Goal: Task Accomplishment & Management: Complete application form

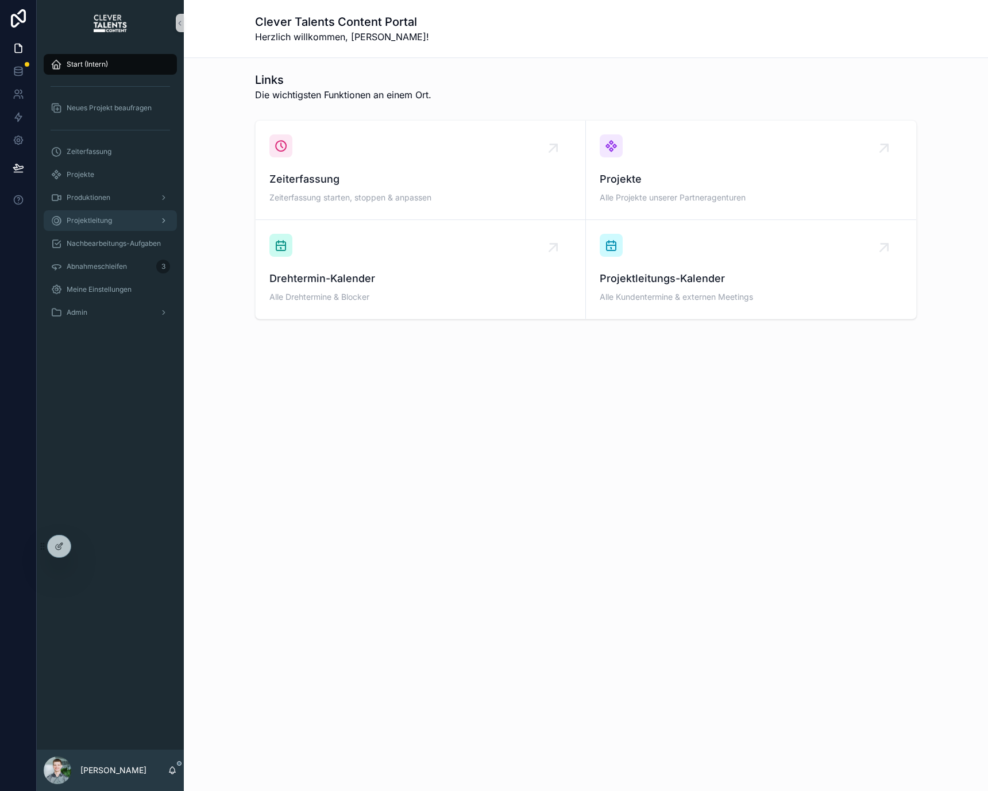
click at [131, 224] on div "Projektleitung" at bounding box center [110, 220] width 119 height 18
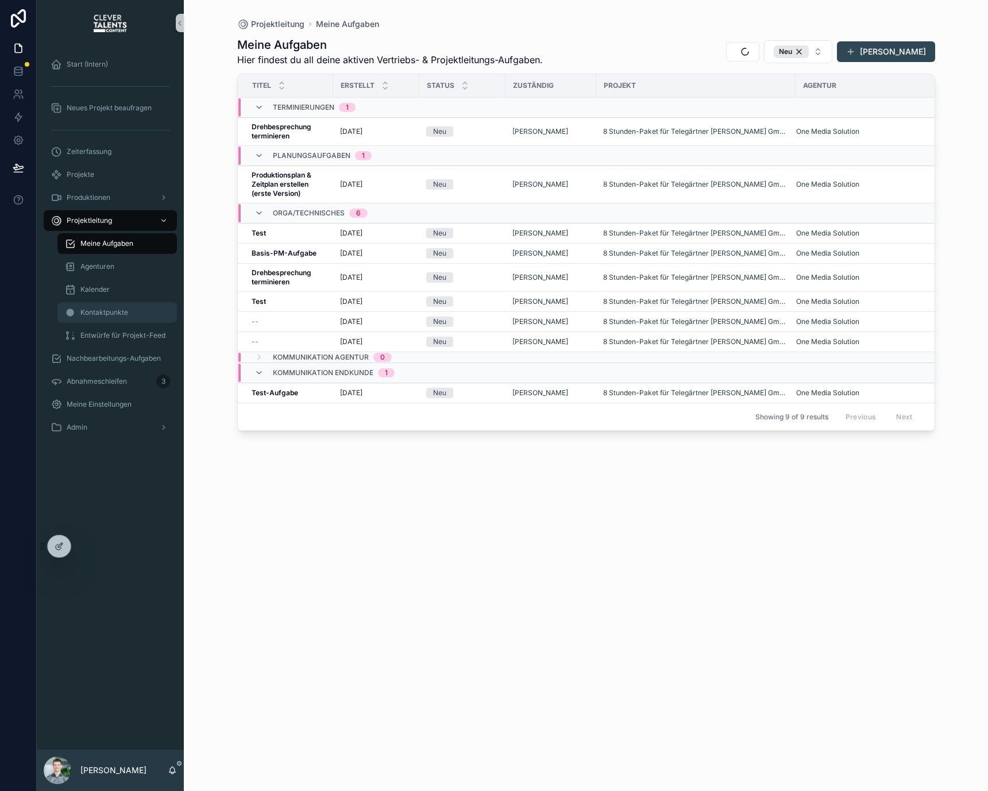
click at [112, 313] on span "Kontaktpunkte" at bounding box center [104, 312] width 48 height 9
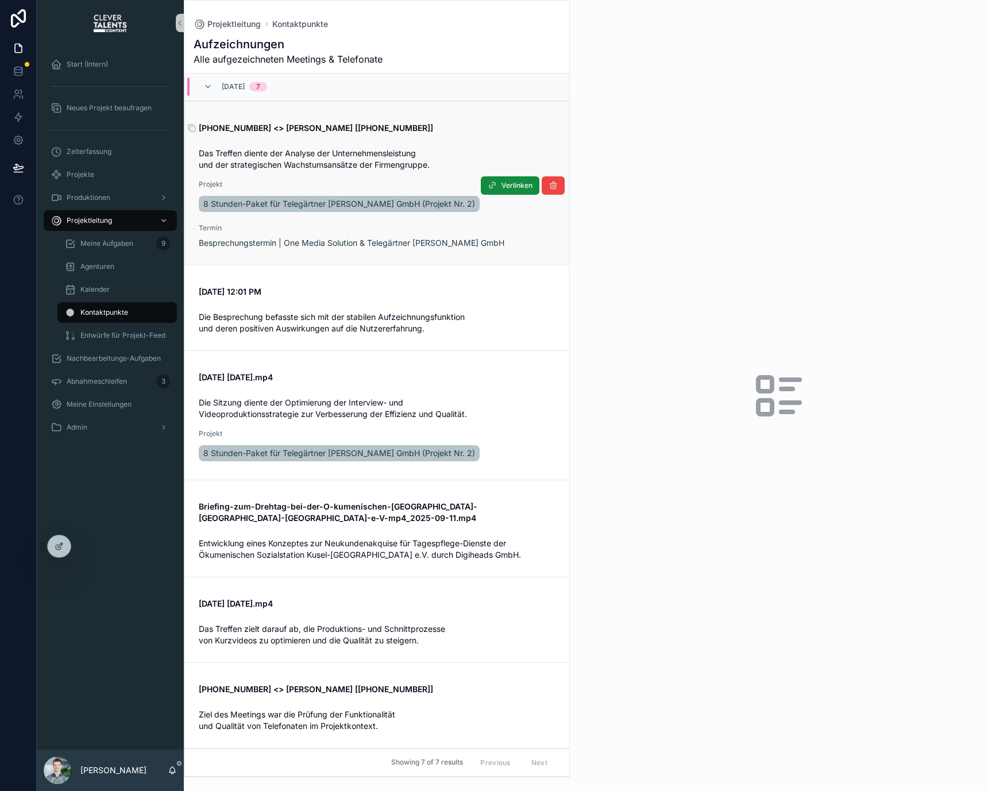
click at [413, 132] on span "[PHONE_NUMBER] <> [PERSON_NAME] [[PHONE_NUMBER]]" at bounding box center [377, 127] width 357 height 11
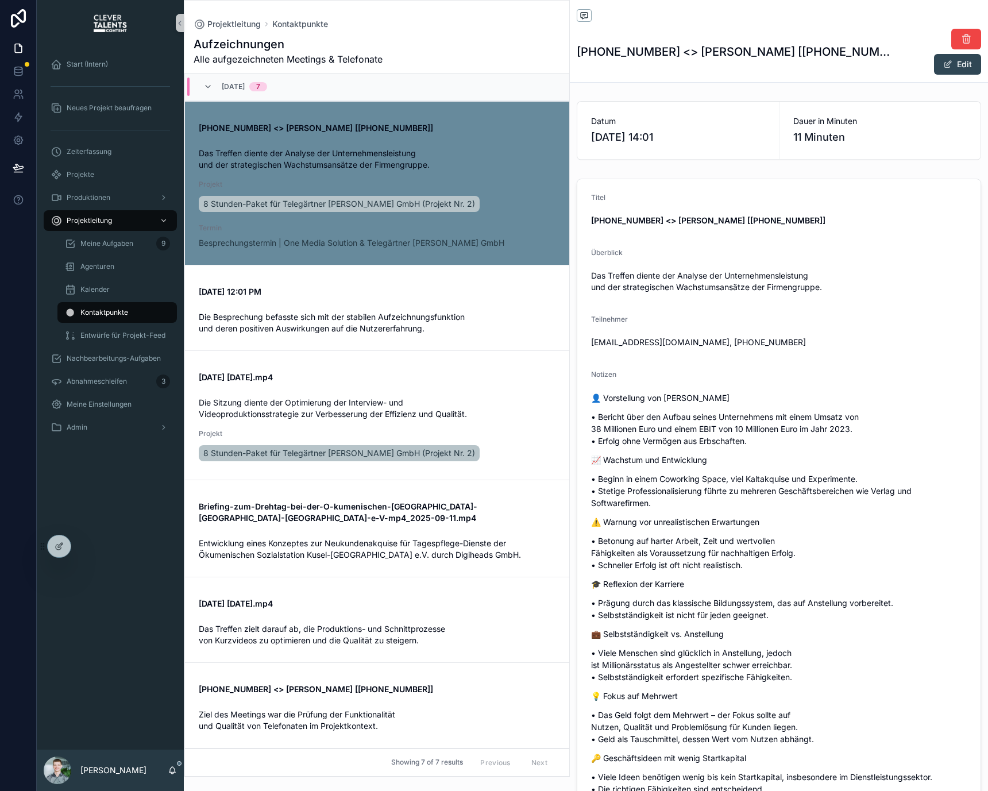
click at [752, 193] on div "Titel" at bounding box center [778, 200] width 375 height 14
click at [486, 272] on link "[DATE] 12:01 PM Die Besprechung befasste sich mit der stabilen Aufzeichnungsfun…" at bounding box center [377, 308] width 384 height 86
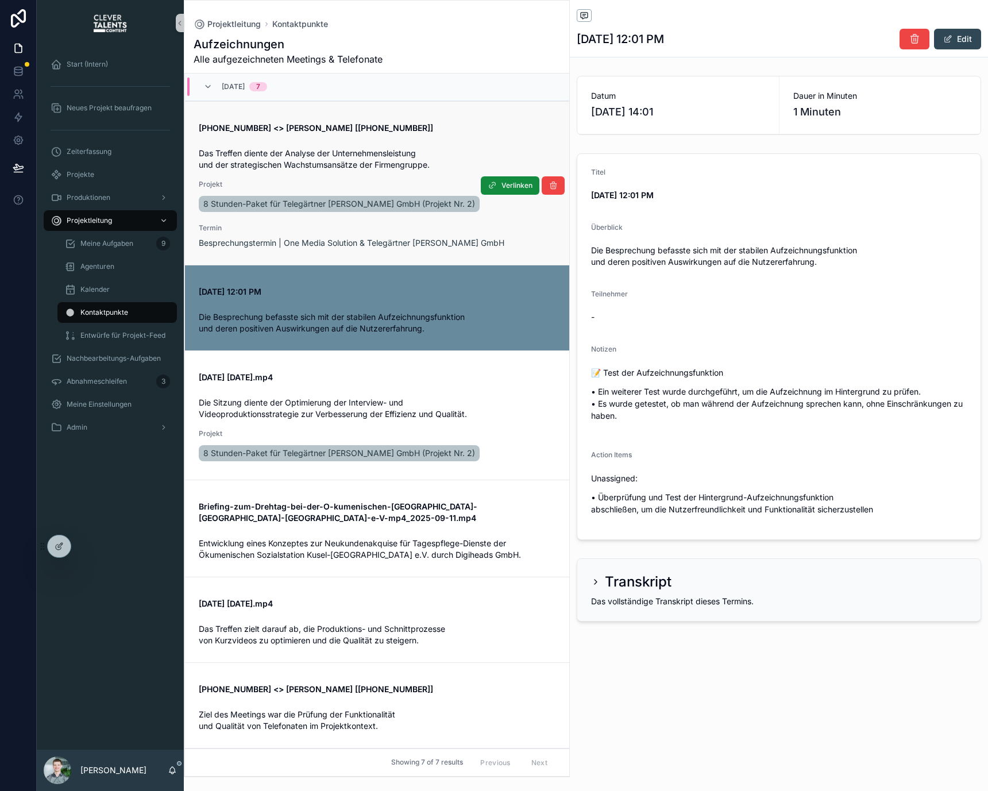
click at [412, 135] on div "[PHONE_NUMBER] <> [PERSON_NAME] [[PHONE_NUMBER]] Das Treffen diente der Analyse…" at bounding box center [377, 183] width 357 height 131
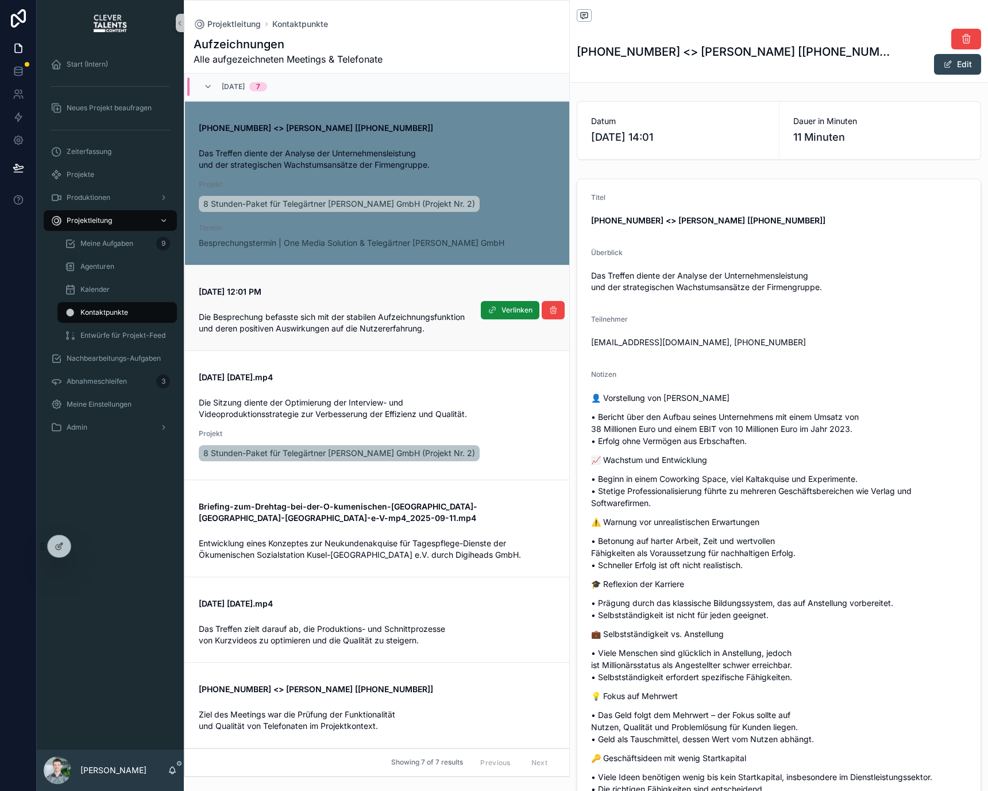
click at [415, 320] on span "Die Besprechung befasste sich mit der stabilen Aufzeichnungsfunktion und deren …" at bounding box center [333, 322] width 268 height 21
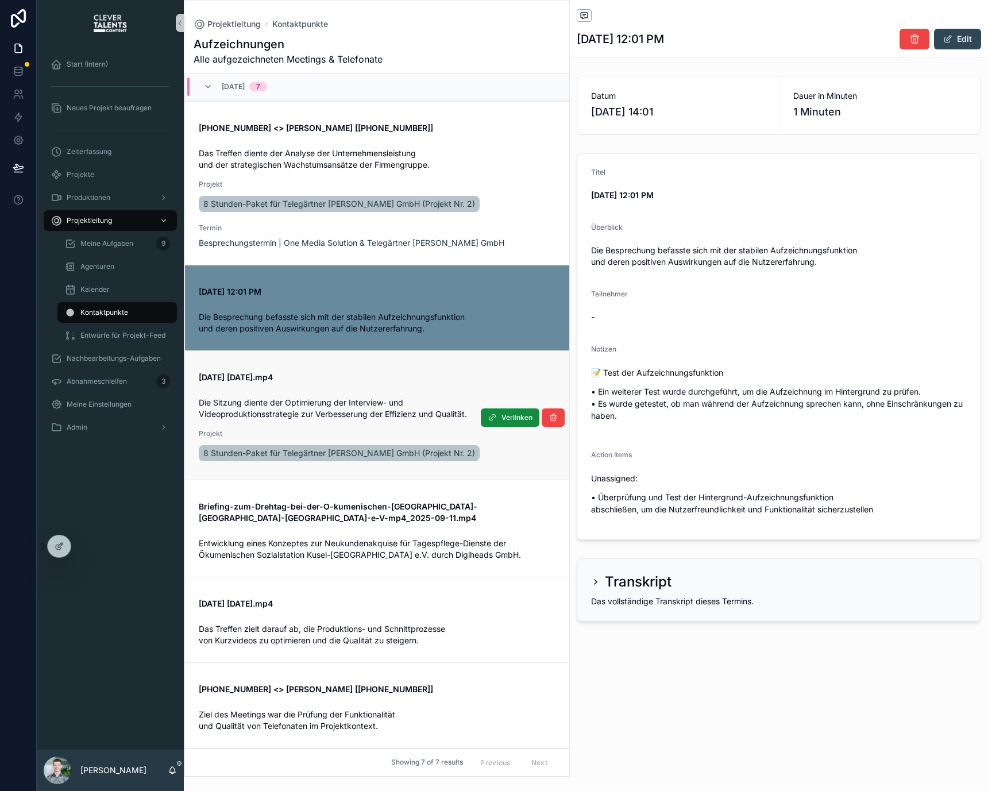
click at [408, 367] on div "[DATE] [DATE].mp4" at bounding box center [377, 375] width 357 height 16
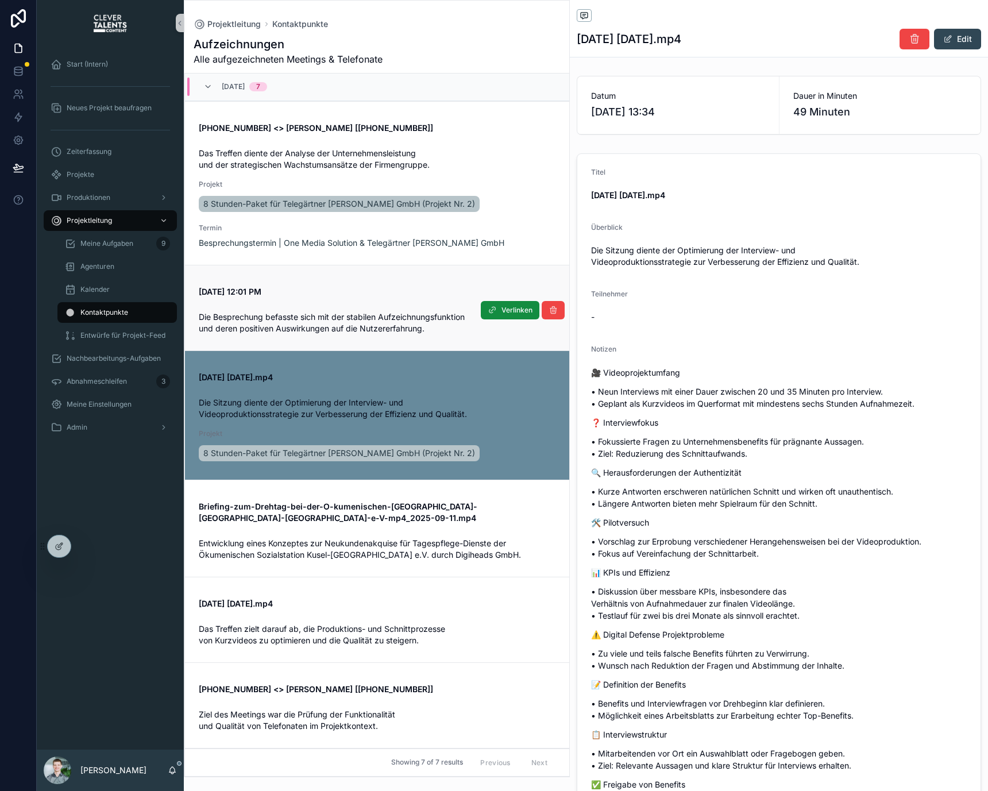
click at [402, 277] on link "[DATE] 12:01 PM Die Besprechung befasste sich mit der stabilen Aufzeichnungsfun…" at bounding box center [377, 308] width 384 height 86
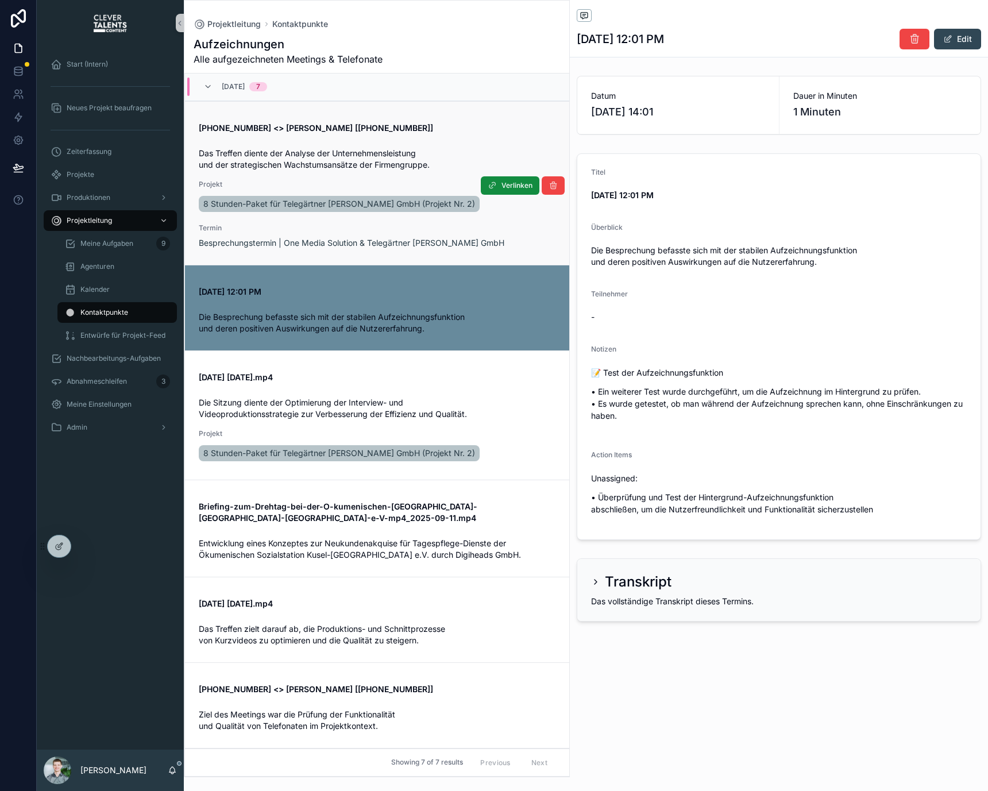
click at [427, 185] on span "Projekt" at bounding box center [377, 184] width 357 height 9
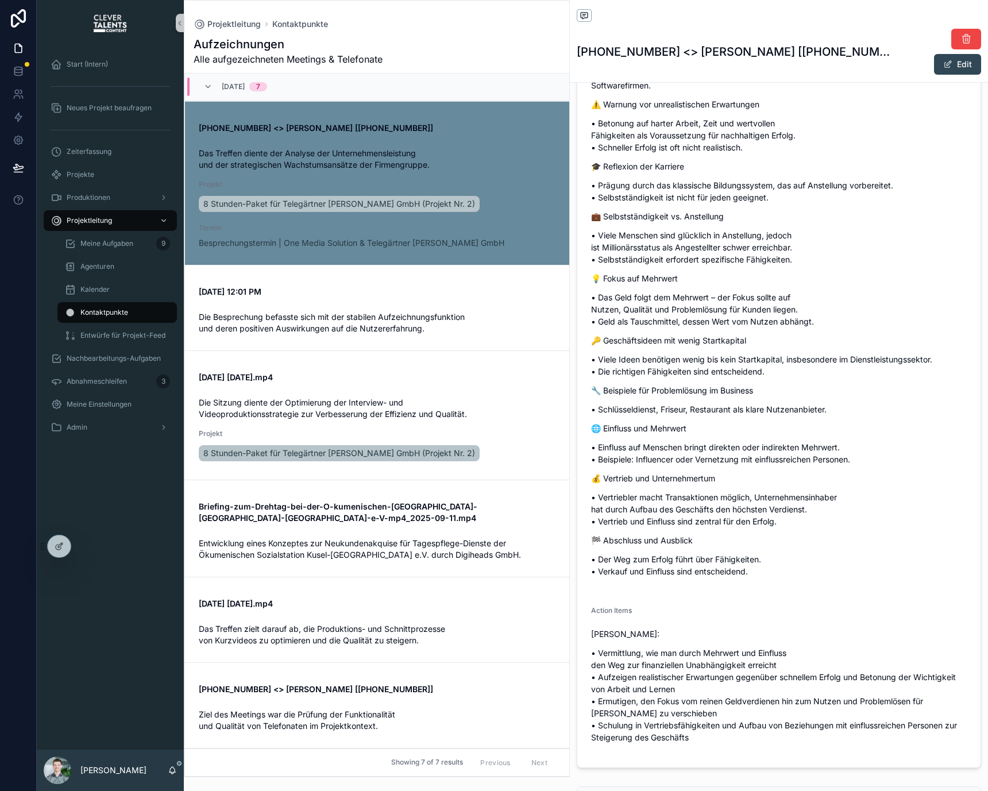
scroll to position [529, 0]
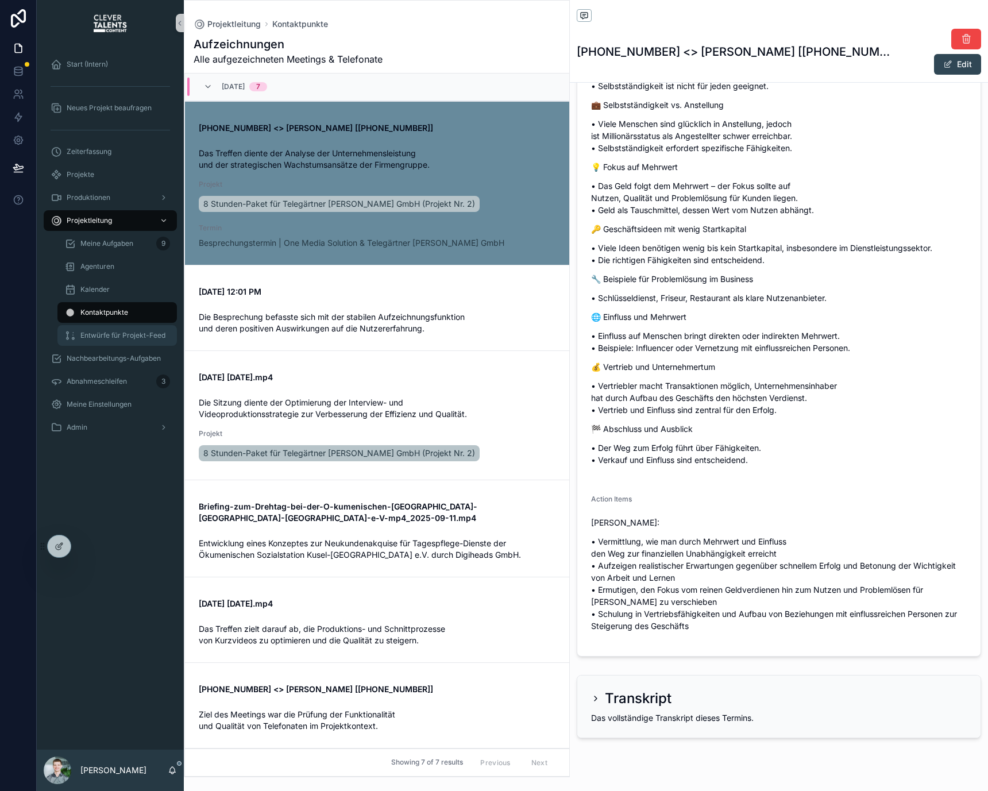
click at [95, 334] on span "Entwürfe für Projekt-Feed" at bounding box center [122, 335] width 85 height 9
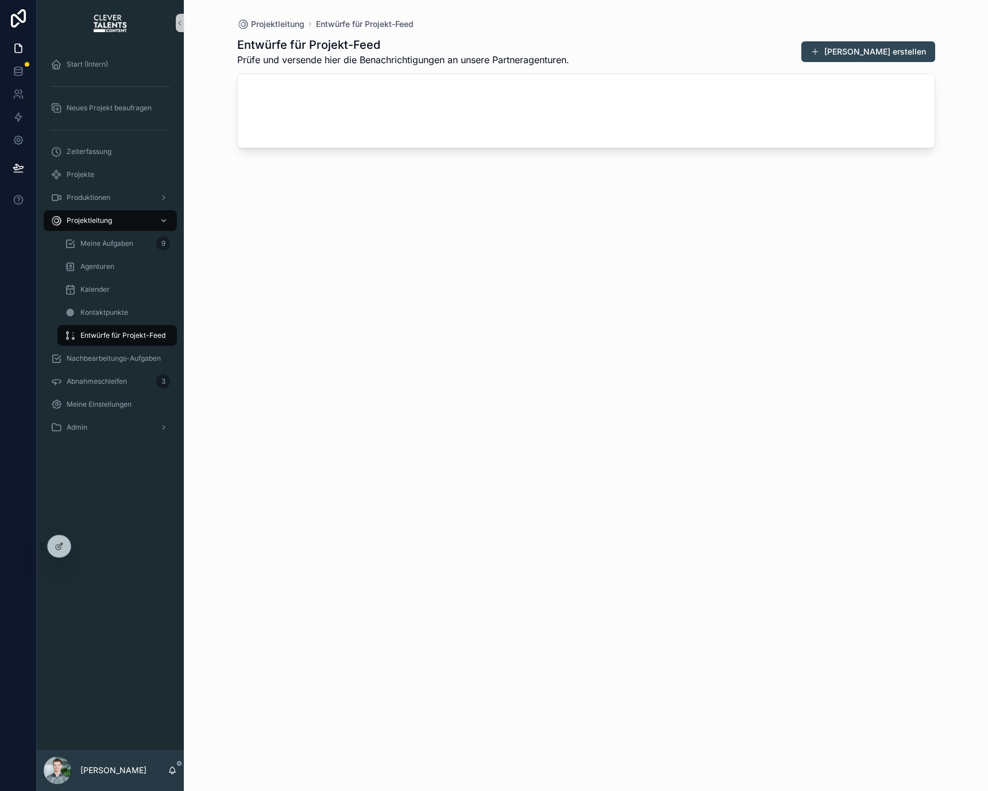
click at [95, 334] on span "Entwürfe für Projekt-Feed" at bounding box center [122, 335] width 85 height 9
click at [866, 50] on button "[PERSON_NAME] erstellen" at bounding box center [868, 51] width 134 height 21
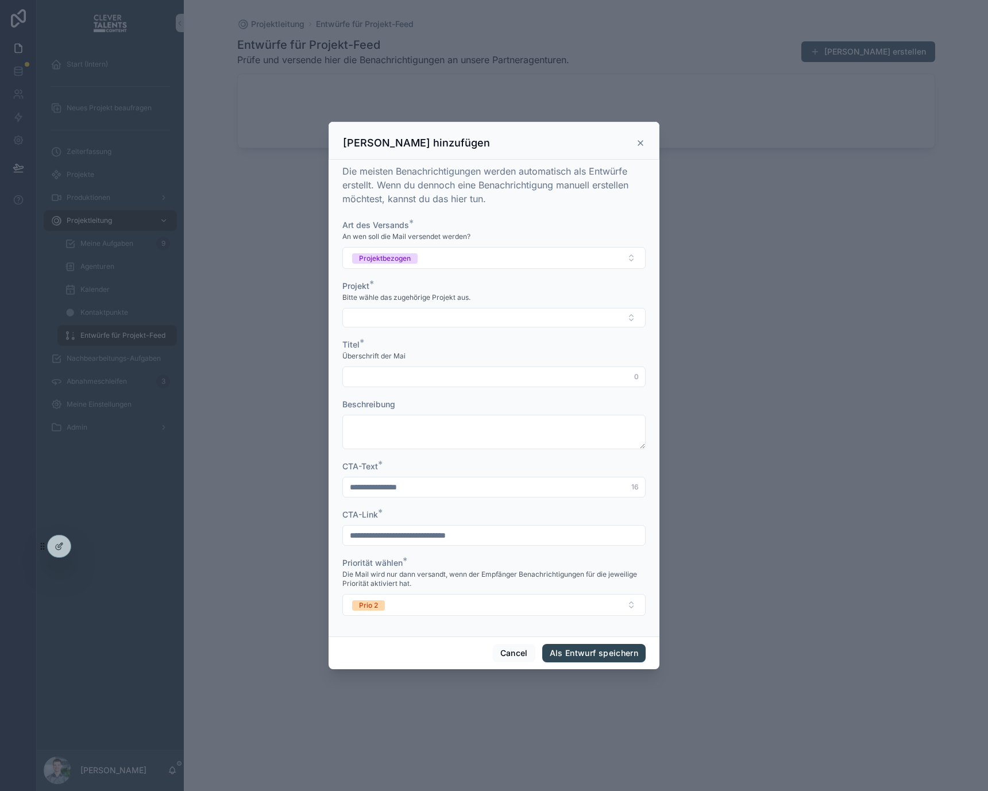
click at [636, 148] on icon "scrollable content" at bounding box center [640, 142] width 9 height 9
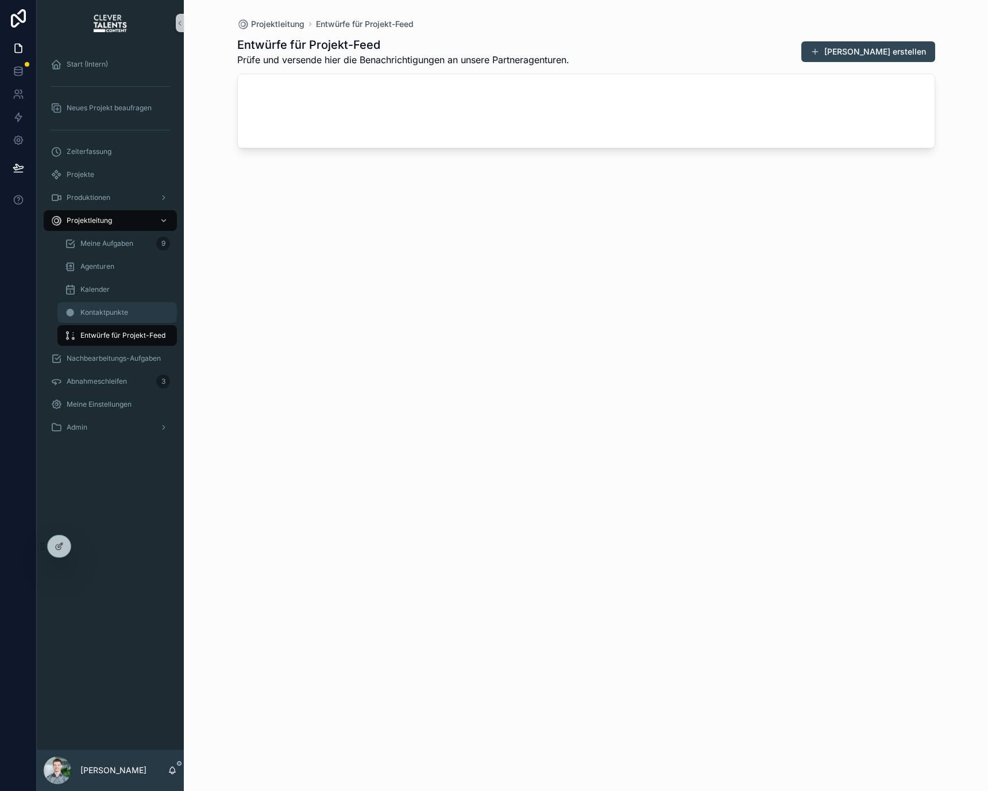
click at [82, 316] on span "Kontaktpunkte" at bounding box center [104, 312] width 48 height 9
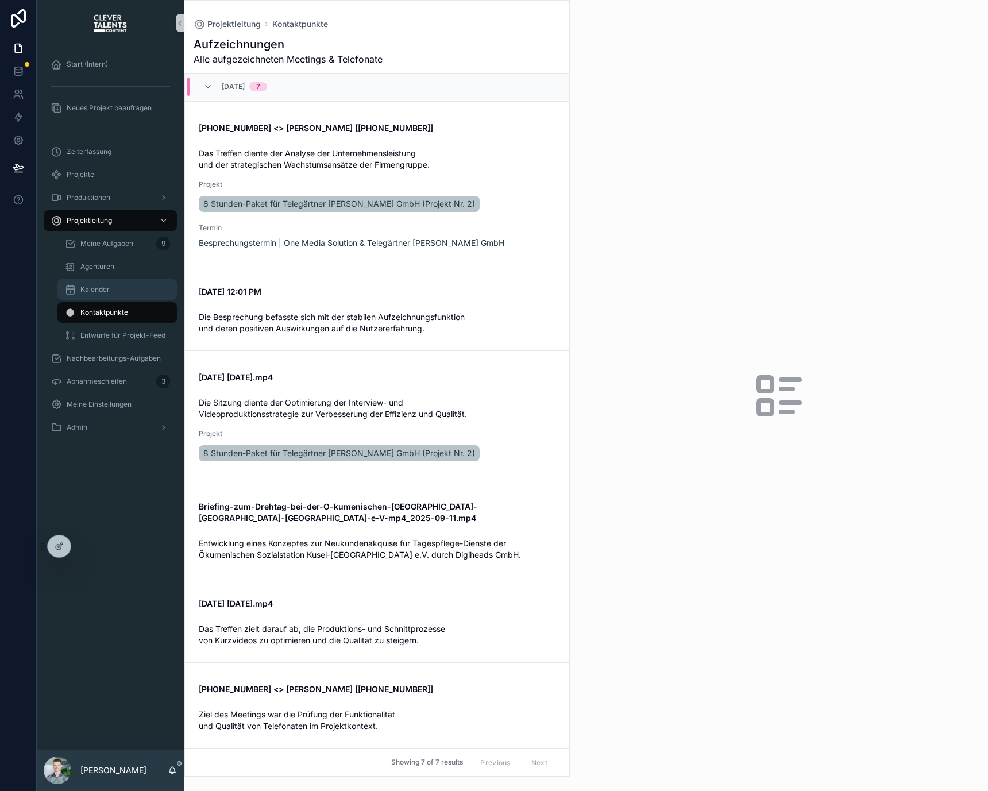
click at [103, 284] on div "Kalender" at bounding box center [117, 289] width 106 height 18
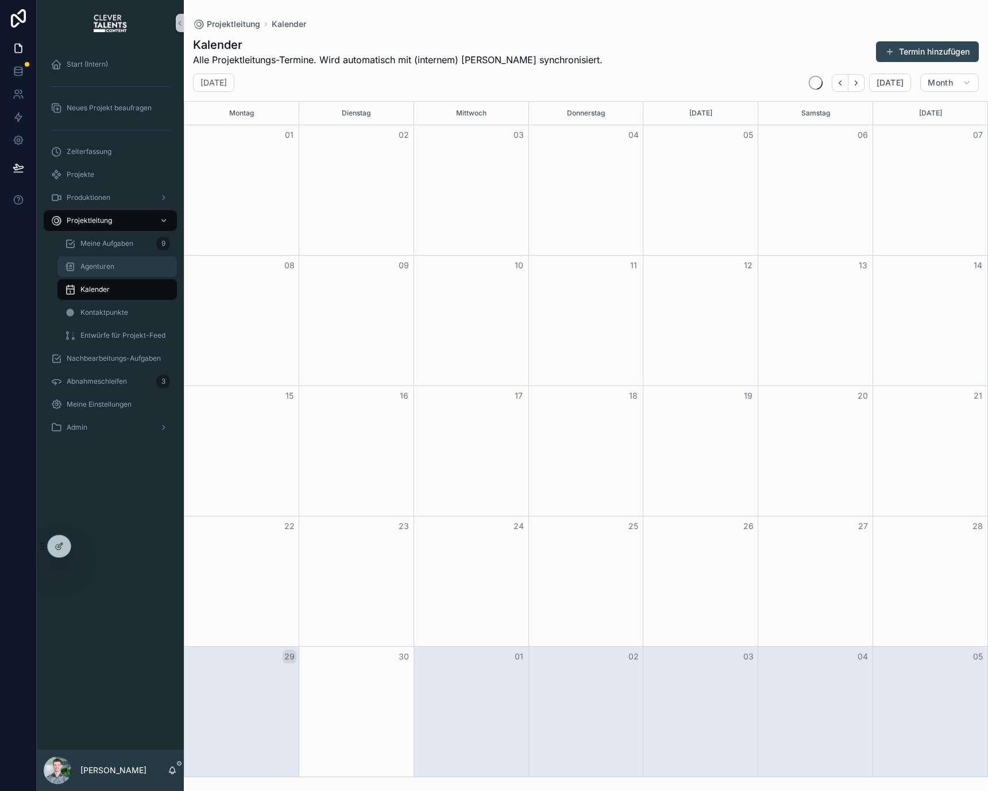
click at [105, 269] on span "Agenturen" at bounding box center [97, 266] width 34 height 9
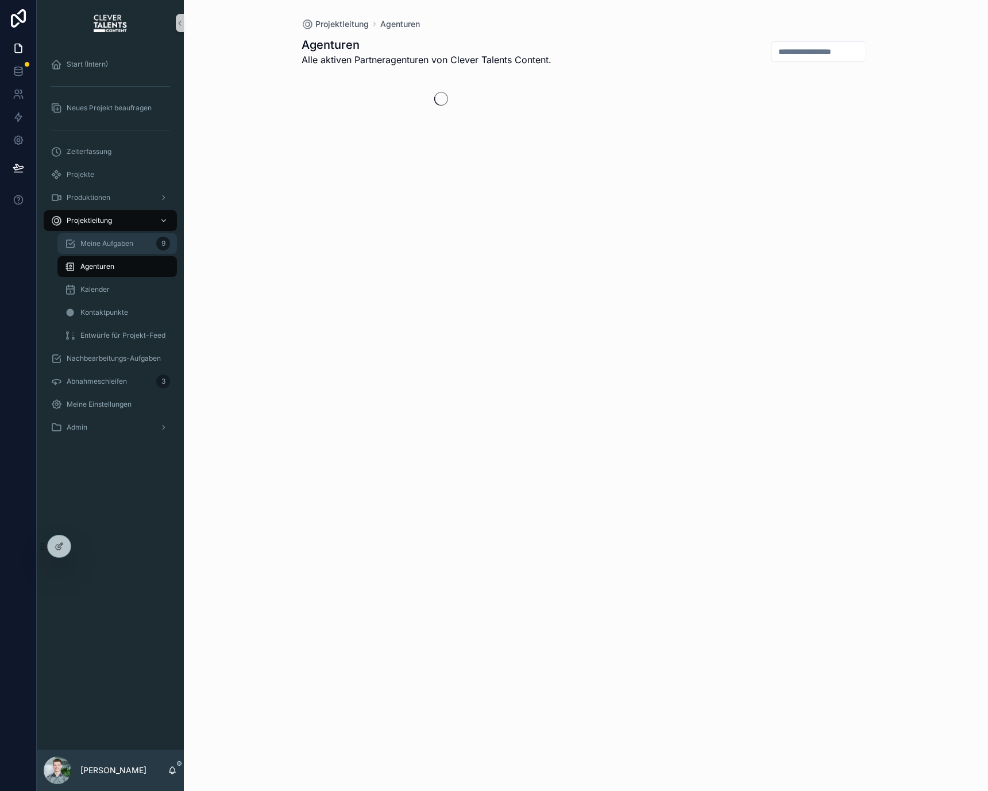
click at [105, 242] on span "Meine Aufgaben" at bounding box center [106, 243] width 53 height 9
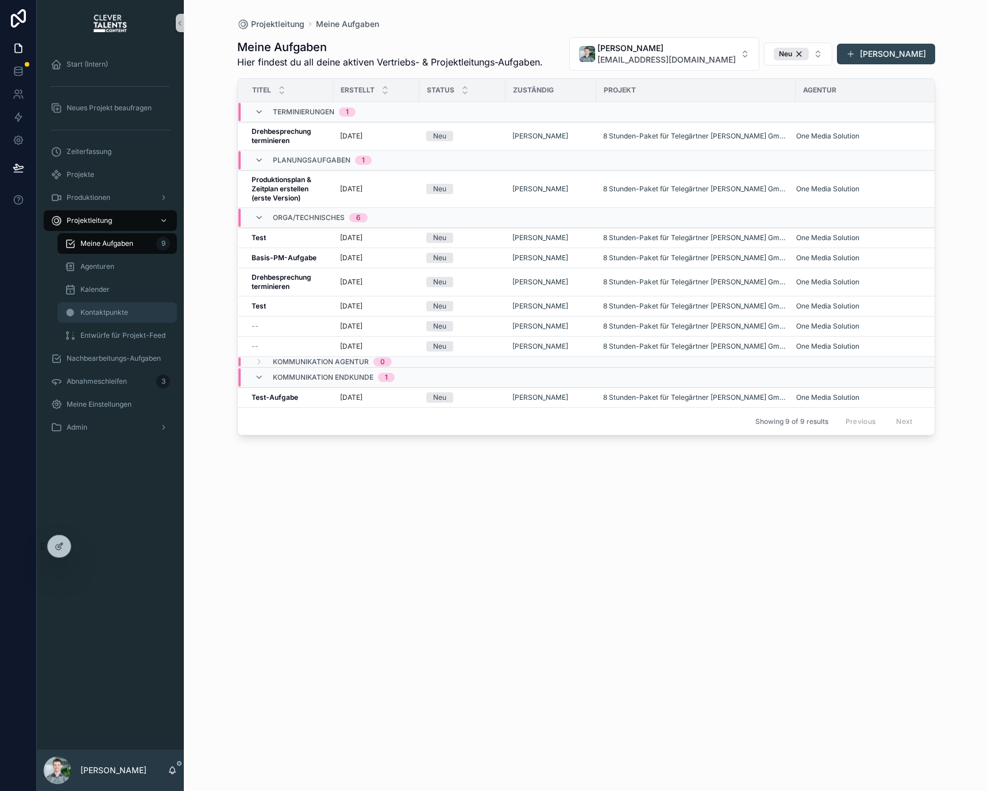
click at [104, 315] on span "Kontaktpunkte" at bounding box center [104, 312] width 48 height 9
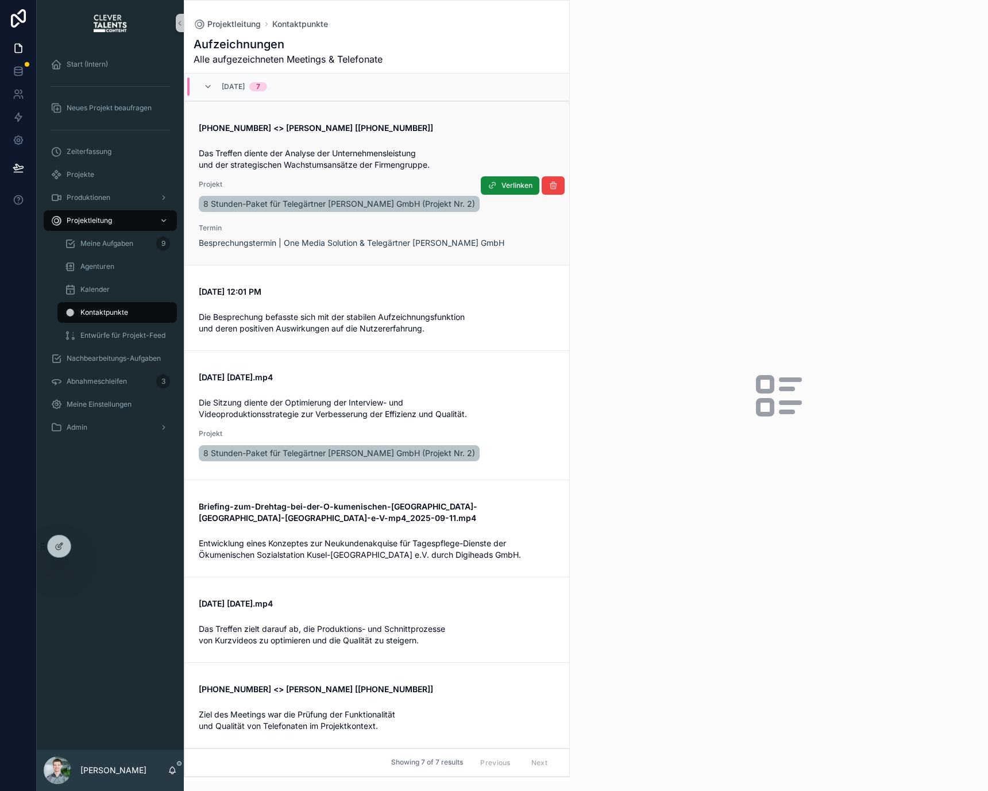
click at [355, 230] on span "Termin" at bounding box center [377, 227] width 357 height 9
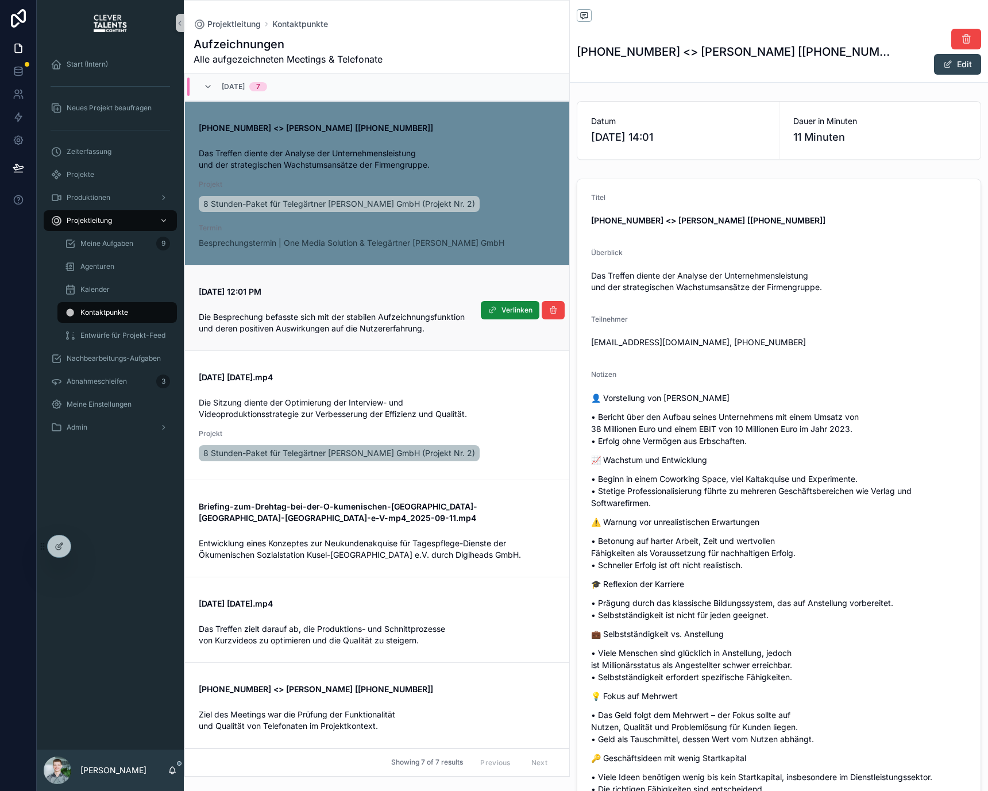
click at [358, 307] on div "Die Besprechung befasste sich mit der stabilen Aufzeichnungsfunktion und deren …" at bounding box center [377, 321] width 357 height 28
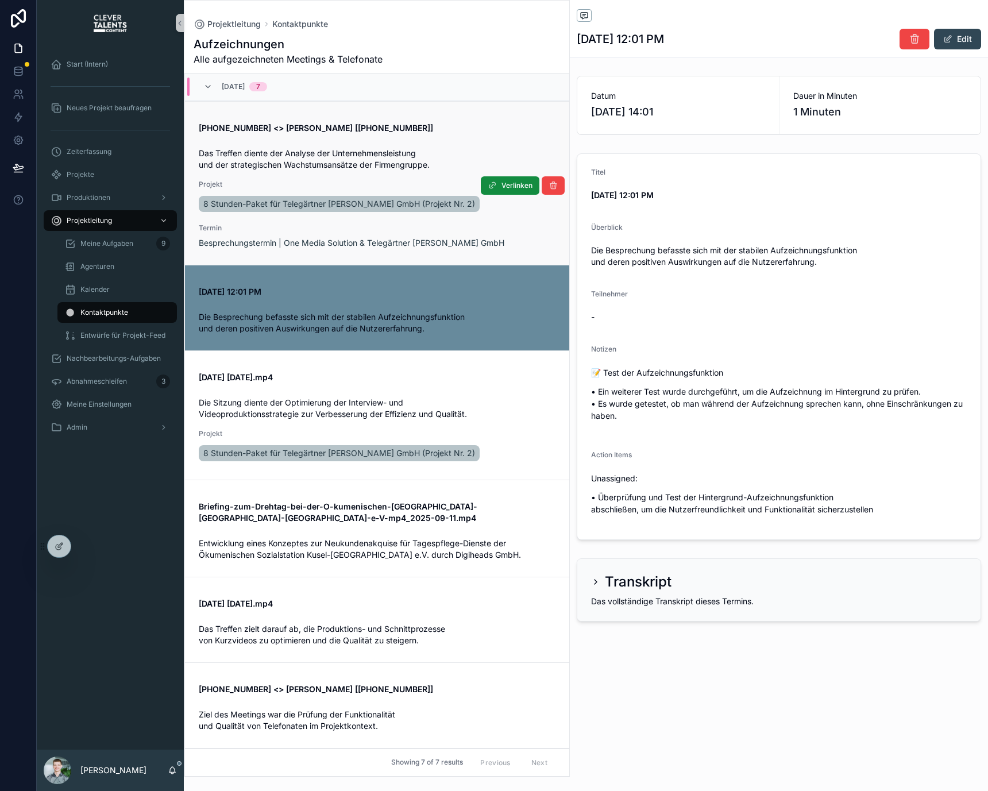
click at [361, 249] on link "[PHONE_NUMBER] <> [PERSON_NAME] [[PHONE_NUMBER]] Das Treffen diente der Analyse…" at bounding box center [377, 183] width 384 height 164
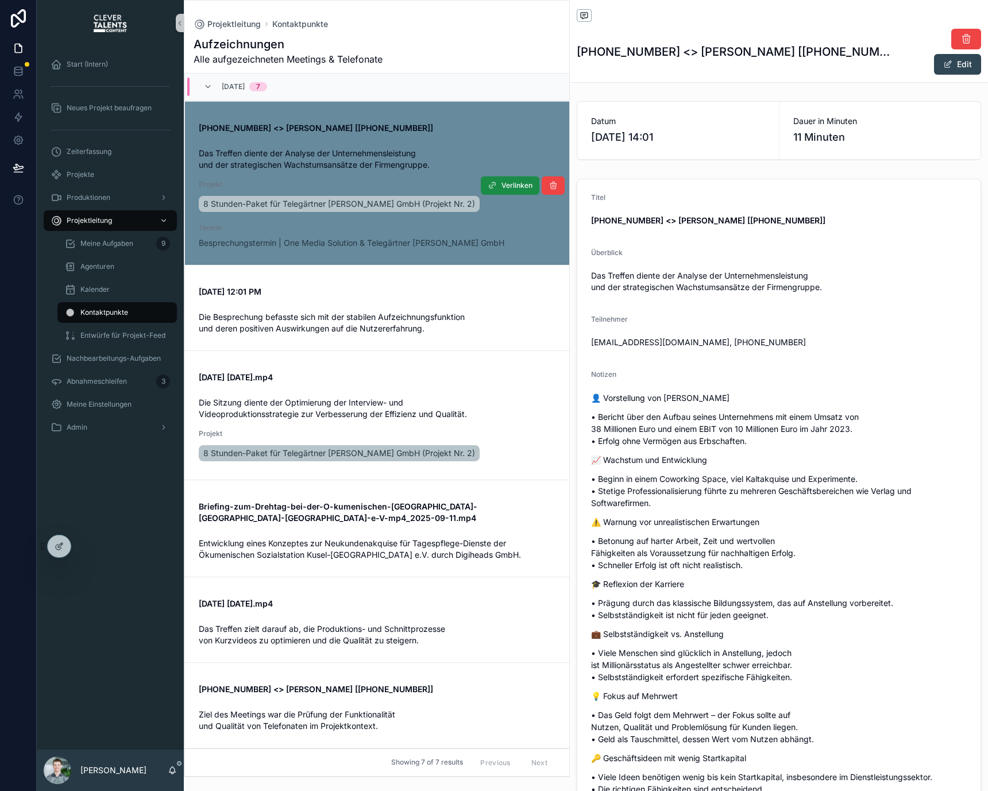
click at [510, 186] on span "Verlinken" at bounding box center [516, 185] width 31 height 9
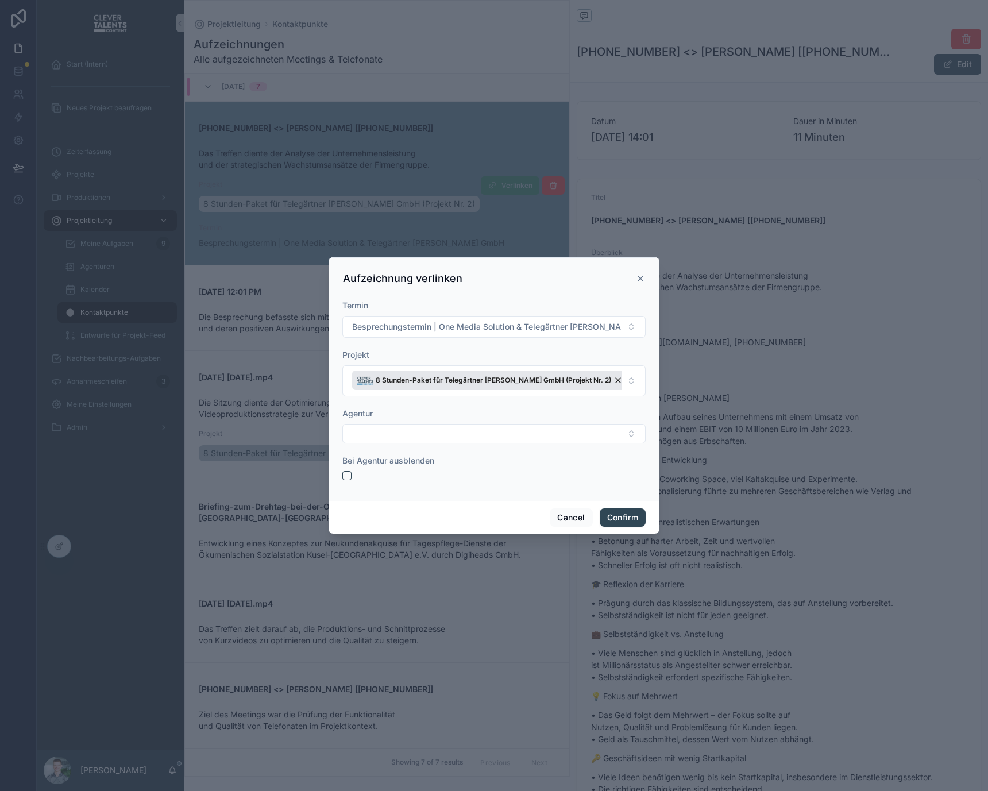
click at [641, 280] on icon at bounding box center [640, 278] width 5 height 5
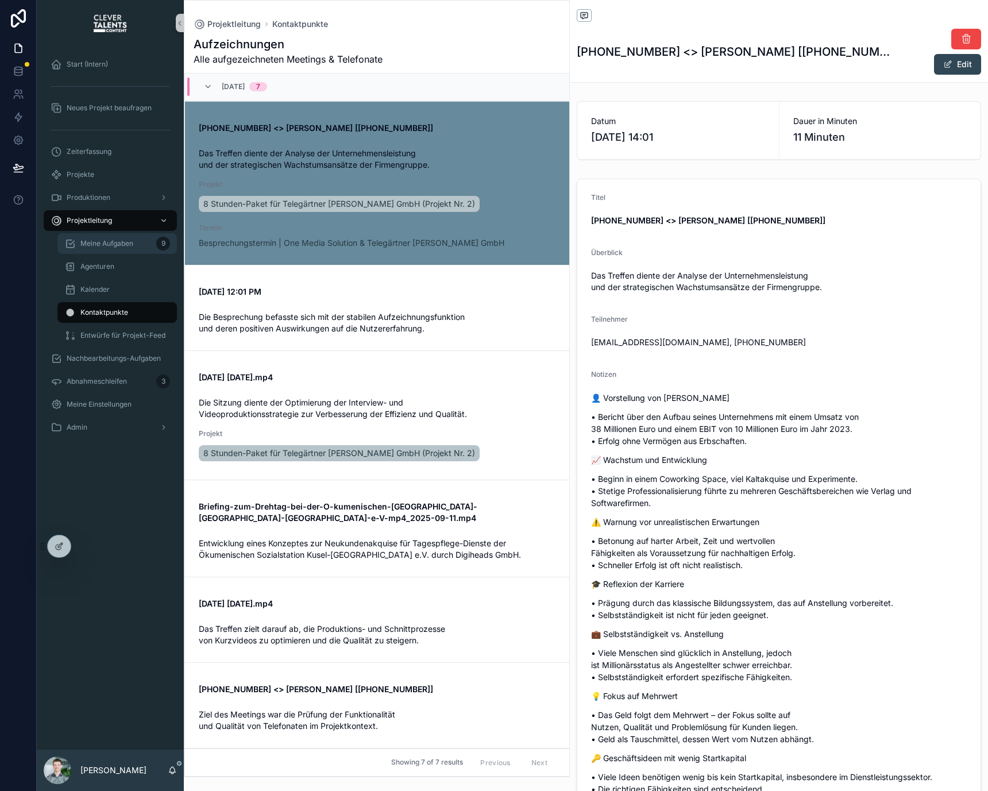
click at [118, 247] on span "Meine Aufgaben" at bounding box center [106, 243] width 53 height 9
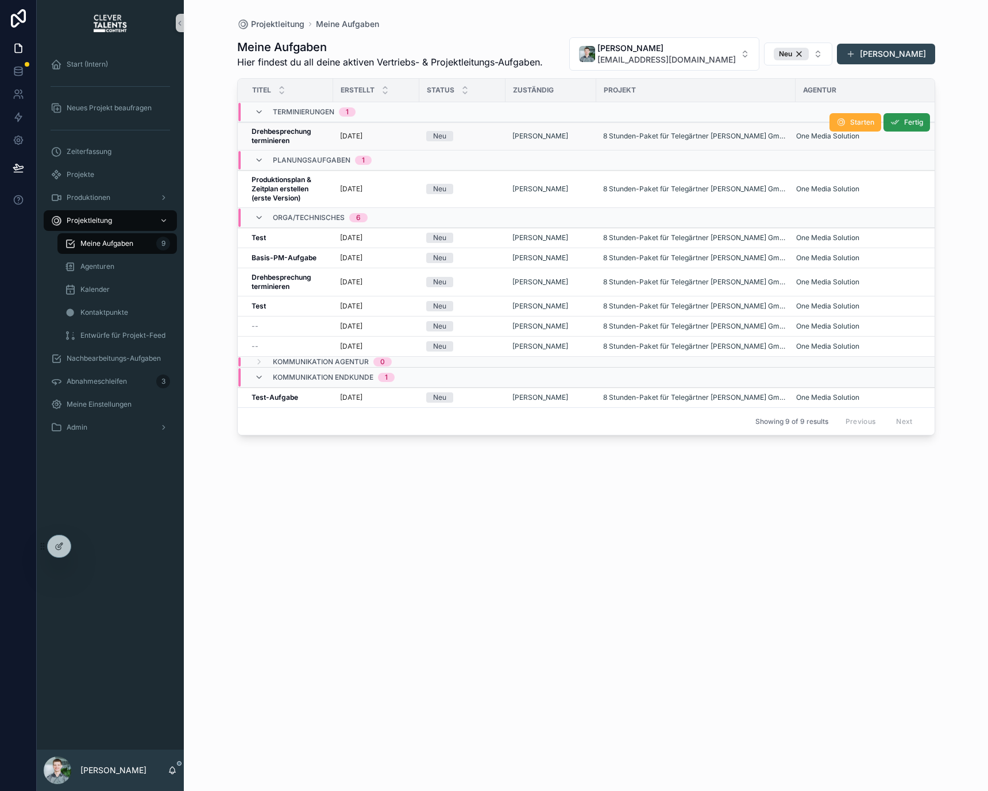
click at [890, 125] on icon "scrollable content" at bounding box center [894, 122] width 9 height 9
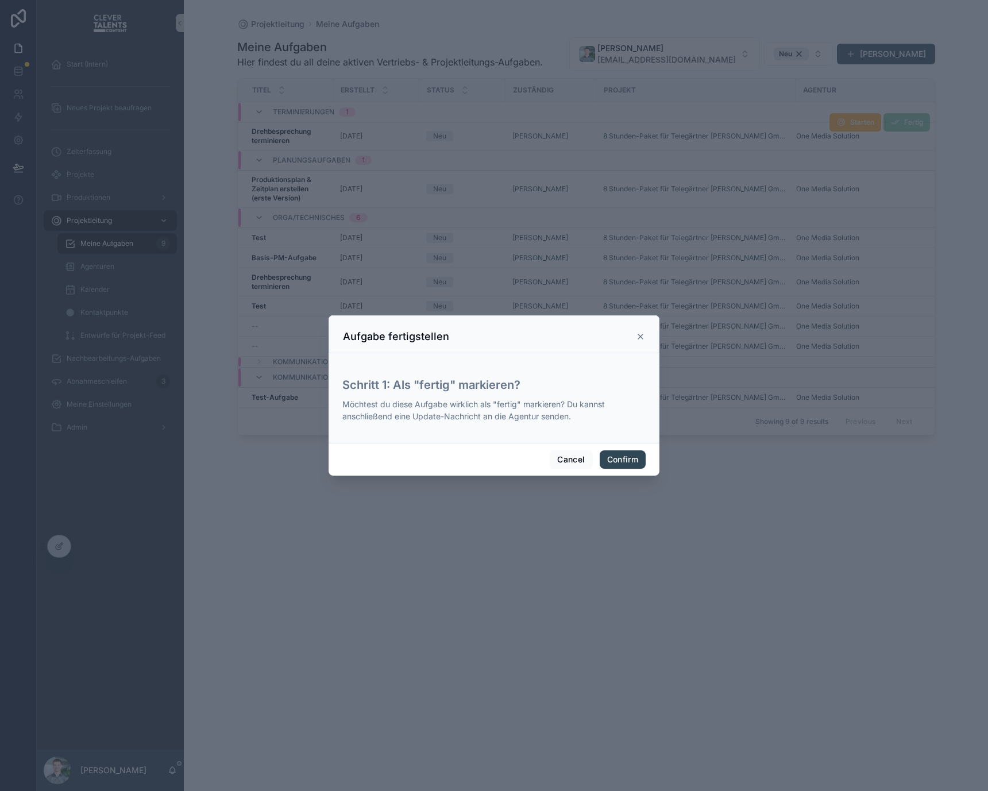
click at [646, 447] on div "Cancel Confirm" at bounding box center [493, 459] width 331 height 33
click at [633, 460] on button "Confirm" at bounding box center [622, 459] width 46 height 18
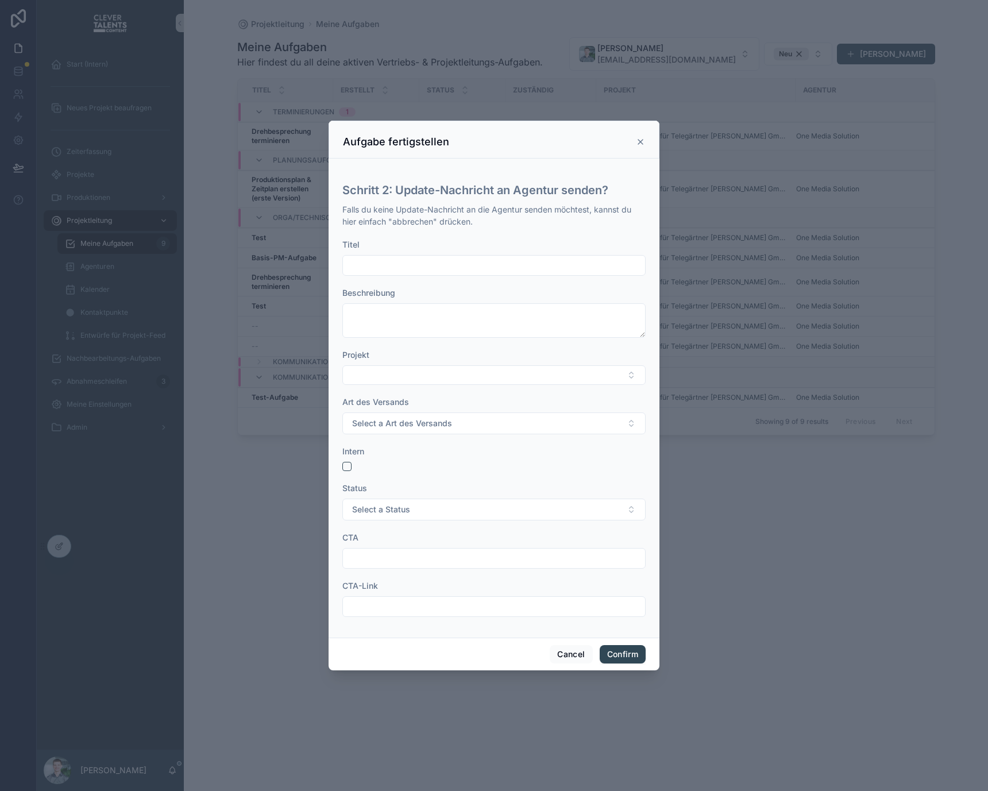
click at [533, 262] on input "text" at bounding box center [494, 265] width 302 height 16
click at [580, 464] on div at bounding box center [493, 466] width 303 height 9
click at [571, 651] on button "Cancel" at bounding box center [570, 654] width 42 height 18
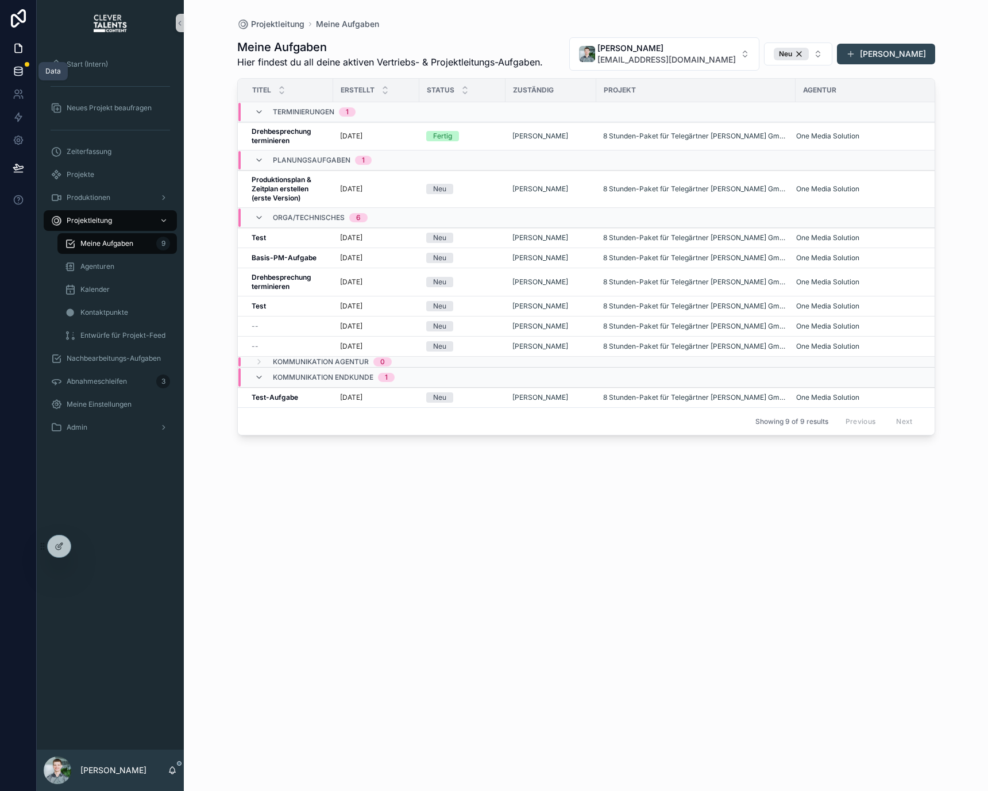
click at [26, 71] on link at bounding box center [18, 71] width 36 height 23
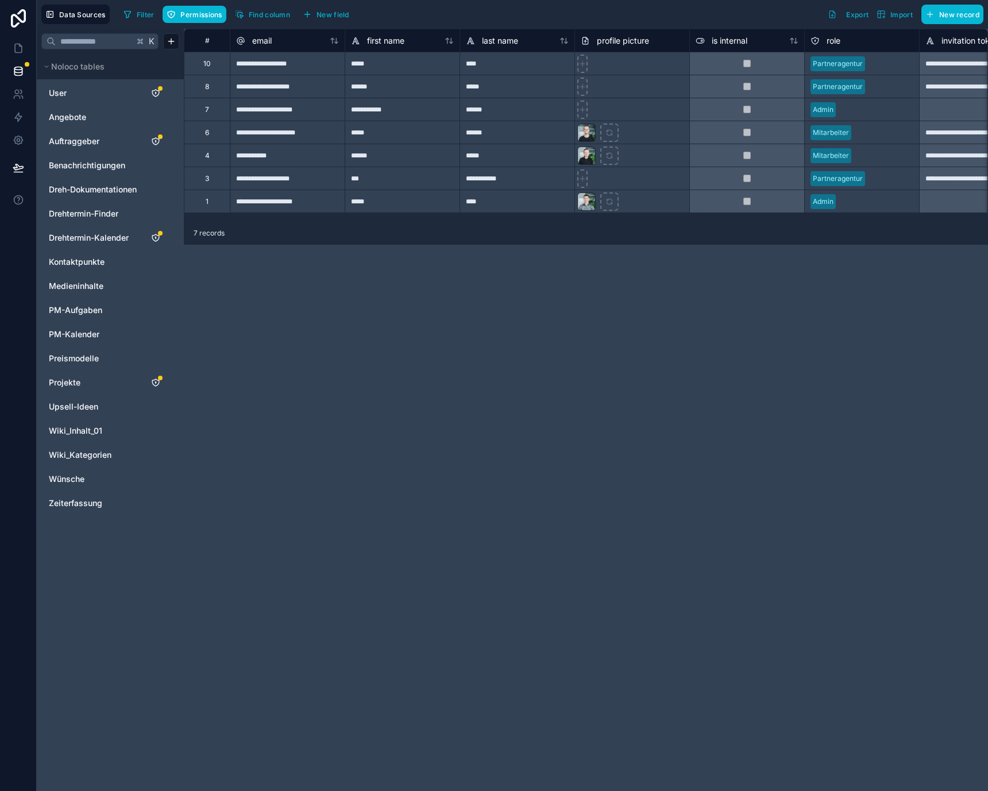
click at [380, 271] on div "**********" at bounding box center [586, 410] width 804 height 762
click at [203, 111] on div "7" at bounding box center [207, 109] width 46 height 23
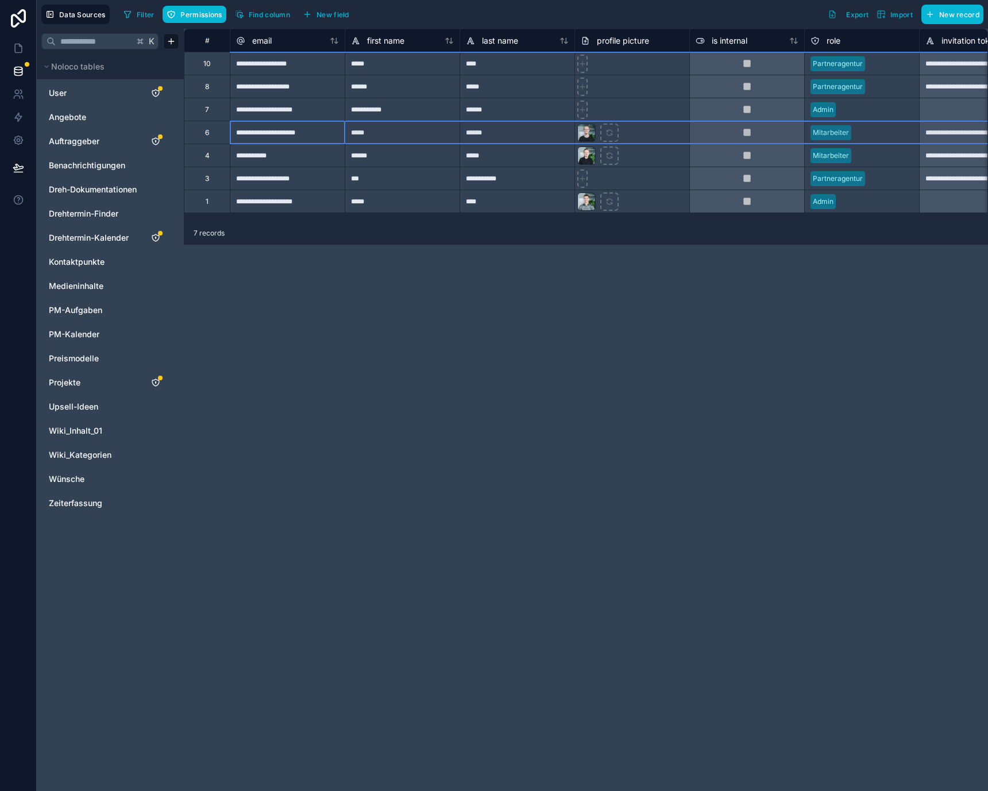
click at [207, 136] on div "6" at bounding box center [207, 132] width 4 height 9
click at [207, 160] on div "4" at bounding box center [207, 155] width 46 height 23
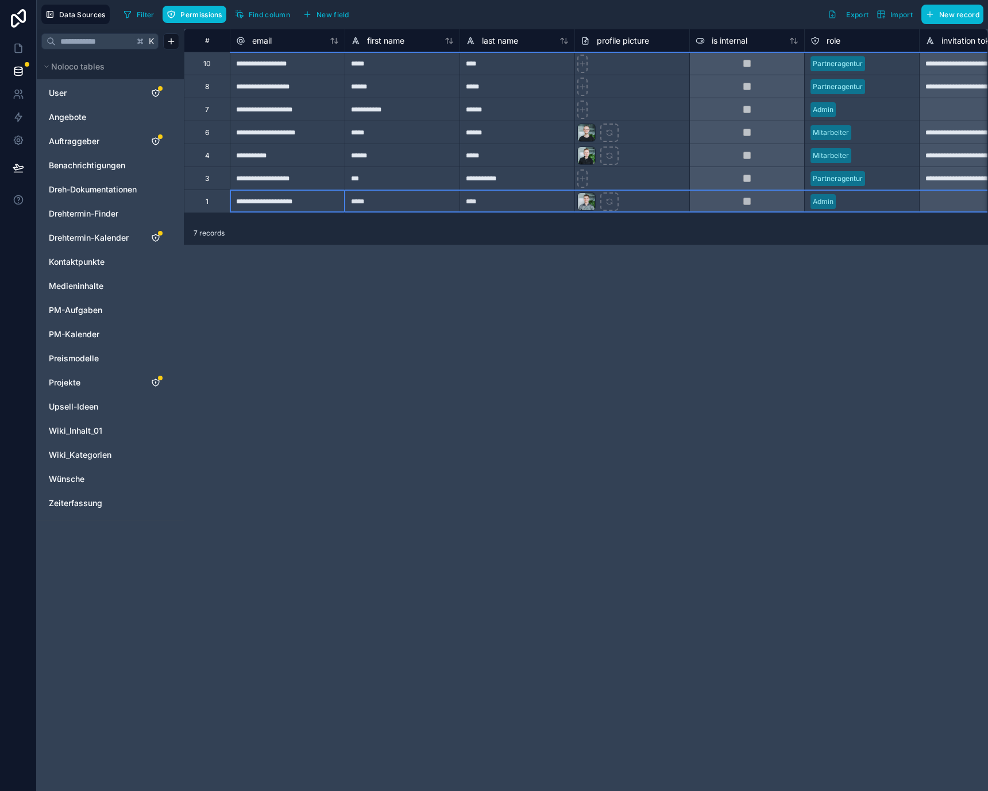
click at [203, 202] on div "1" at bounding box center [207, 200] width 46 height 23
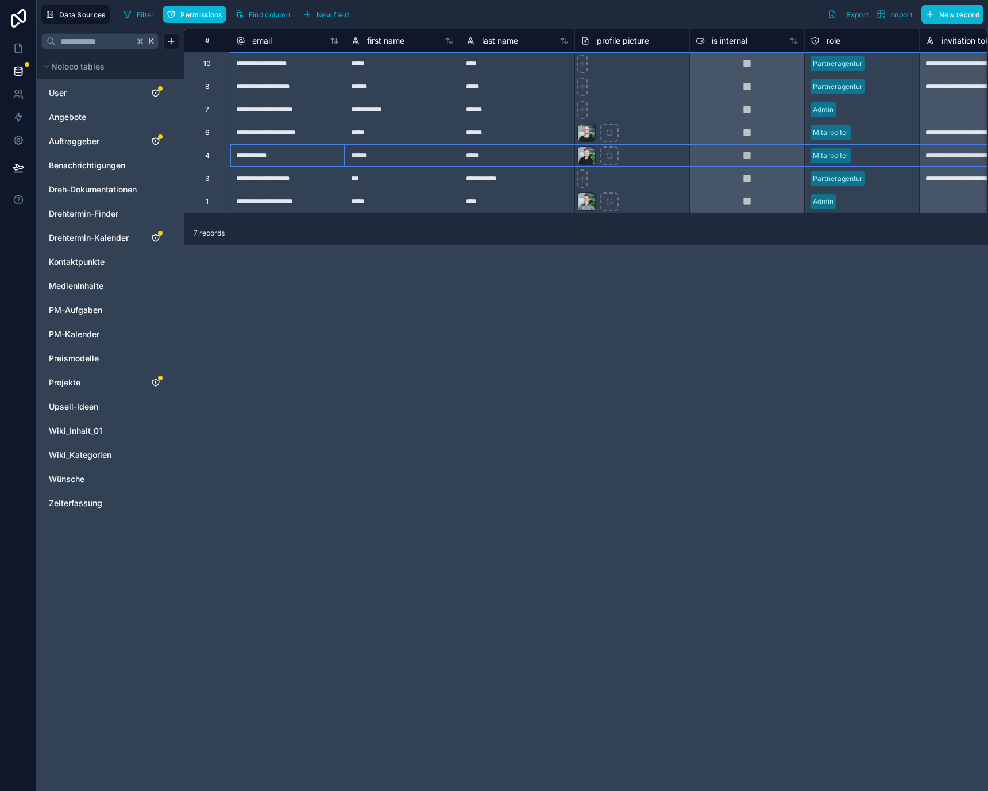
click at [207, 157] on div "4" at bounding box center [207, 155] width 5 height 9
click at [207, 130] on div "6" at bounding box center [207, 132] width 4 height 9
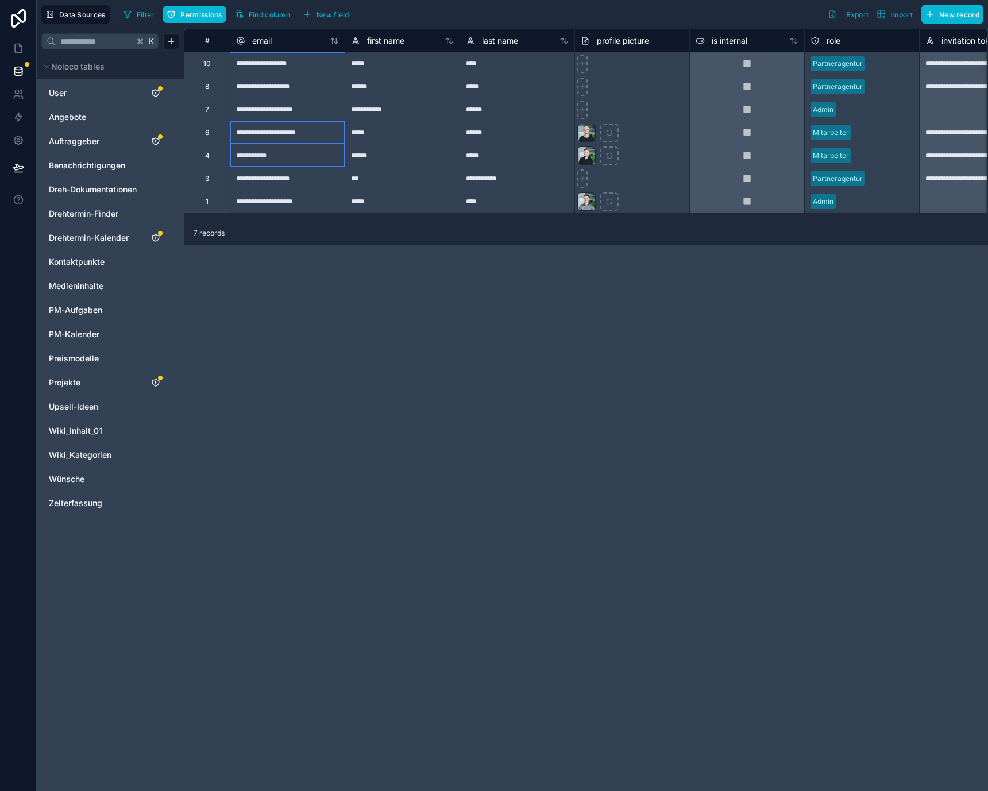
click at [208, 153] on div "4" at bounding box center [207, 155] width 5 height 9
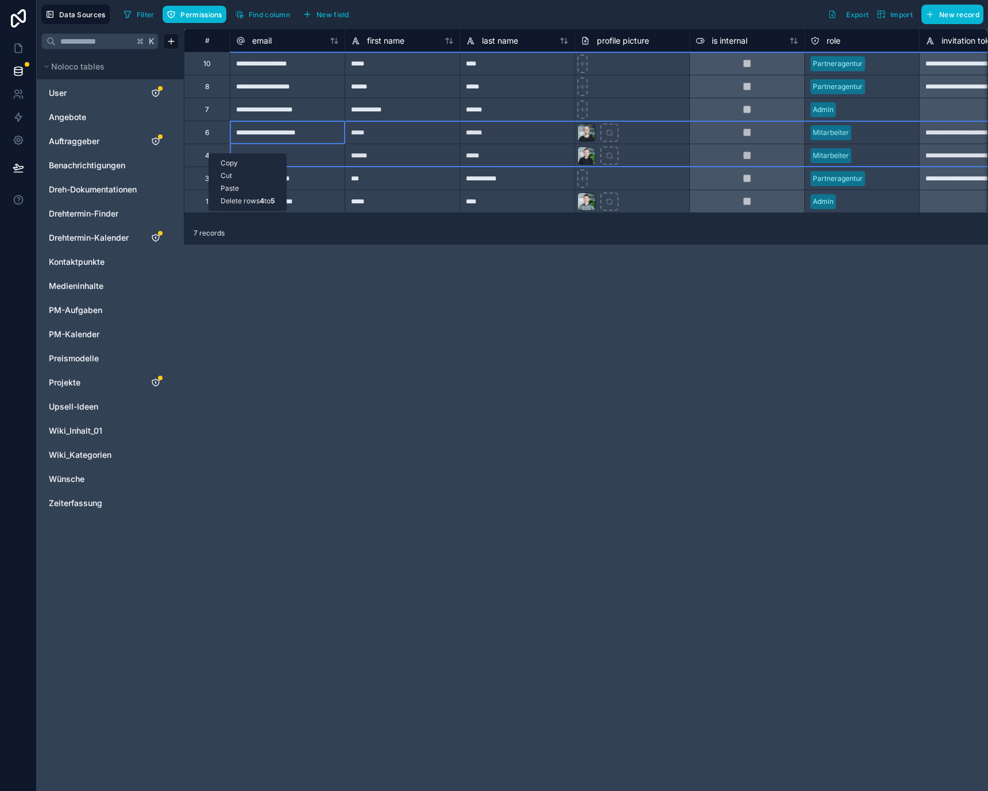
click at [237, 202] on div "Delete rows 4 to 5" at bounding box center [247, 201] width 77 height 13
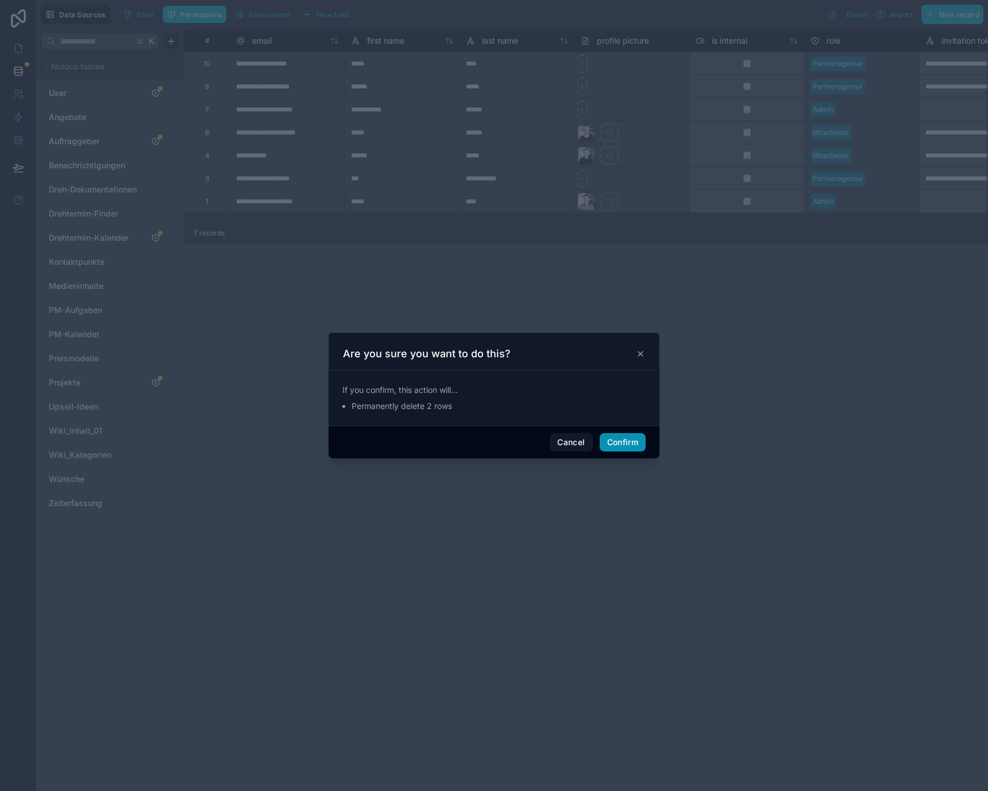
click at [616, 443] on button "Confirm" at bounding box center [622, 442] width 46 height 18
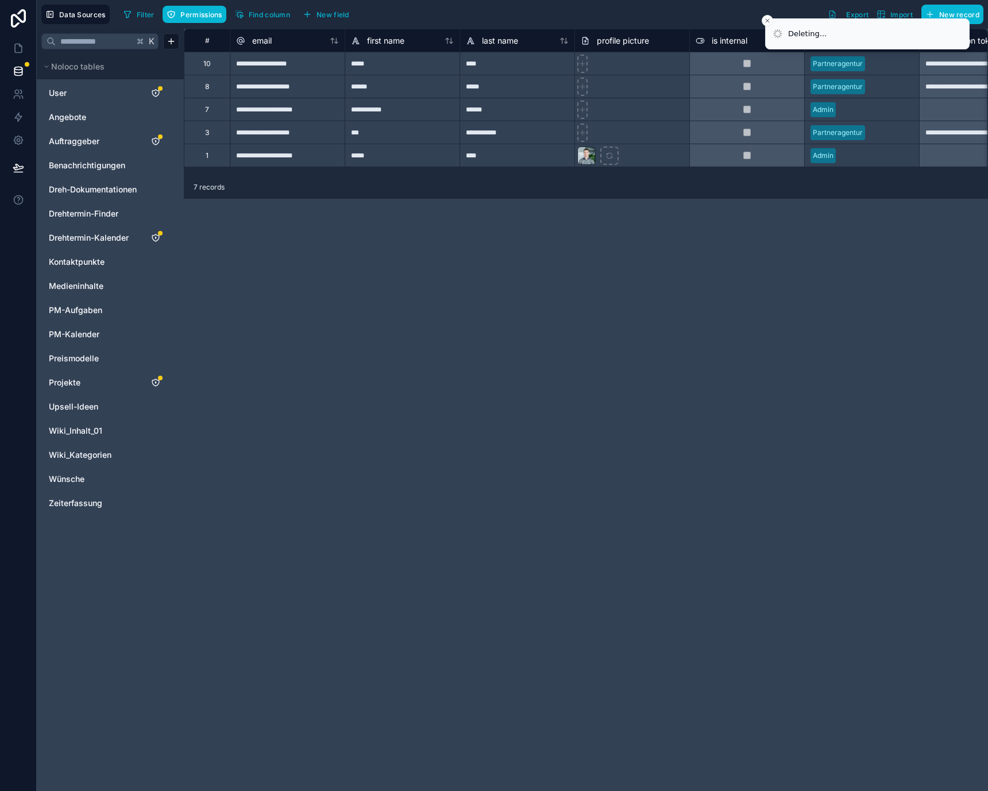
click at [211, 64] on div "10" at bounding box center [207, 63] width 46 height 23
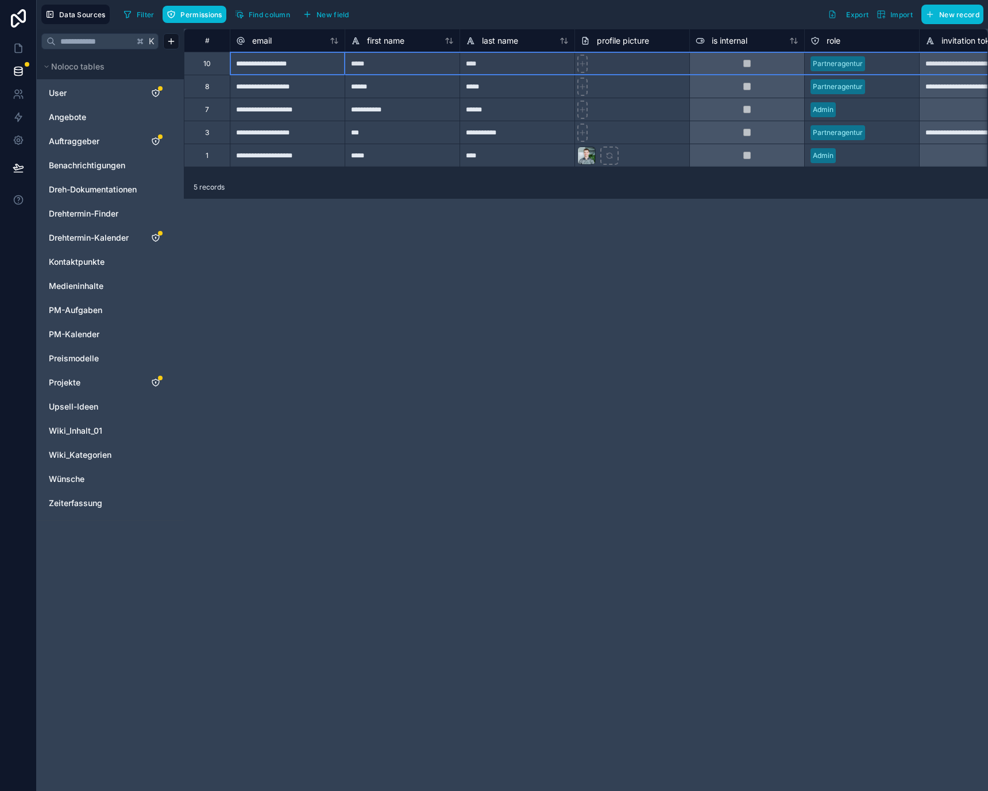
click at [214, 94] on div "8" at bounding box center [207, 86] width 46 height 23
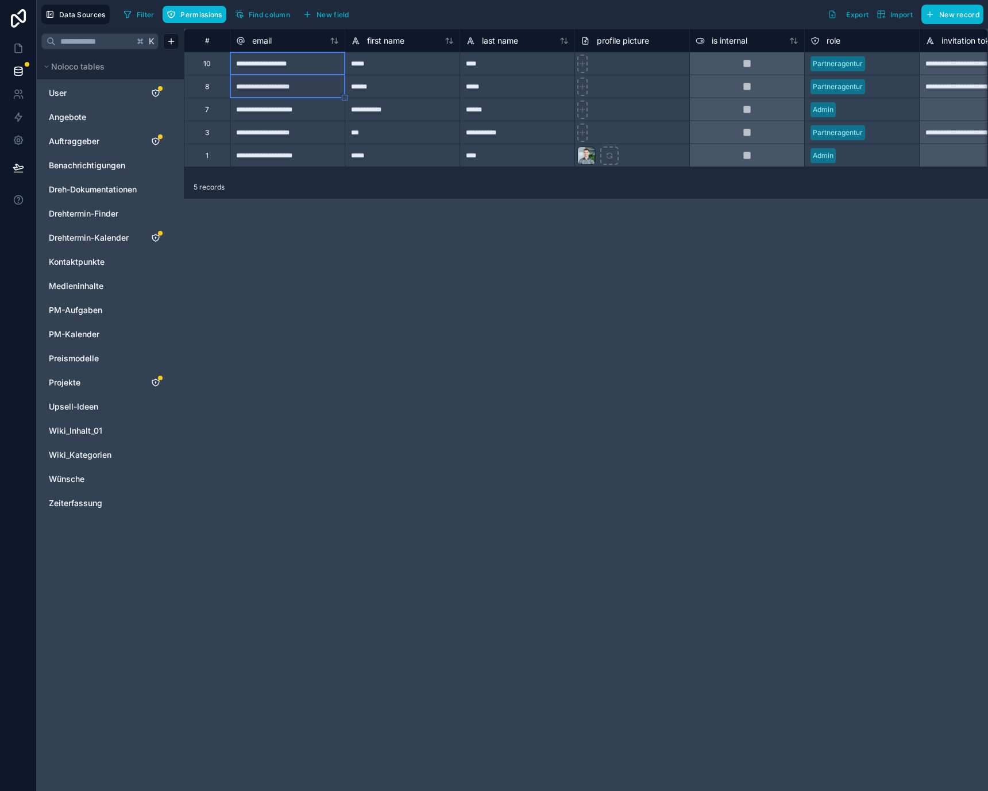
click at [211, 110] on div "7" at bounding box center [207, 109] width 46 height 23
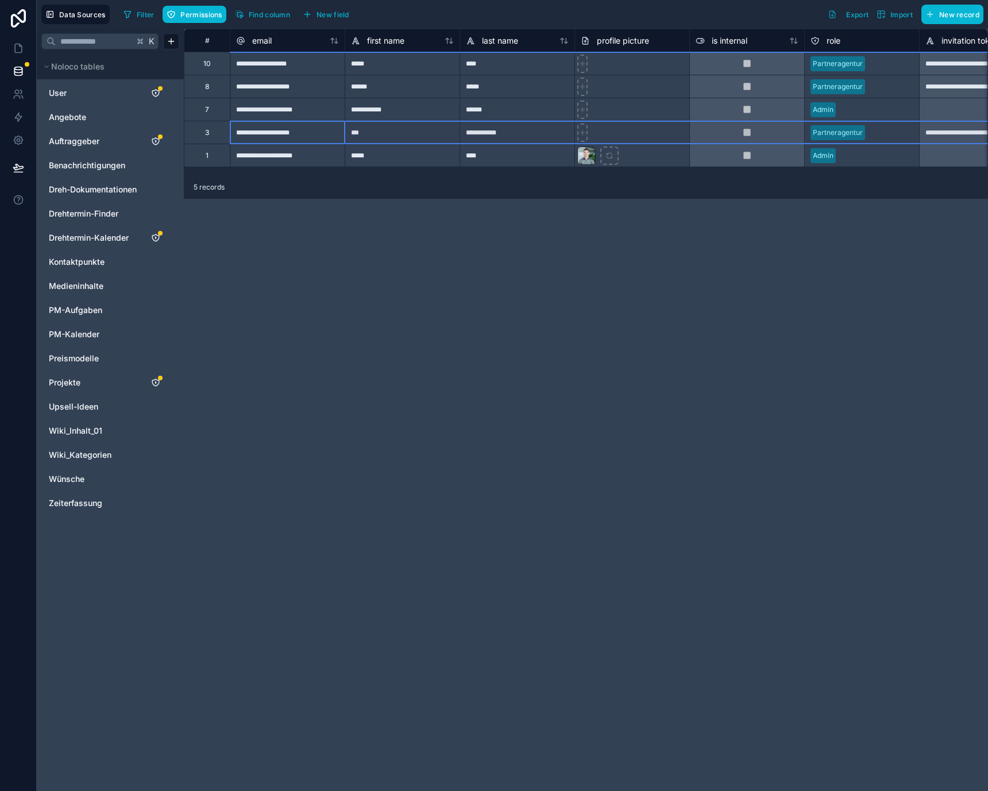
click at [210, 131] on div "3" at bounding box center [207, 132] width 46 height 23
click at [230, 180] on div "Delete row" at bounding box center [240, 179] width 59 height 13
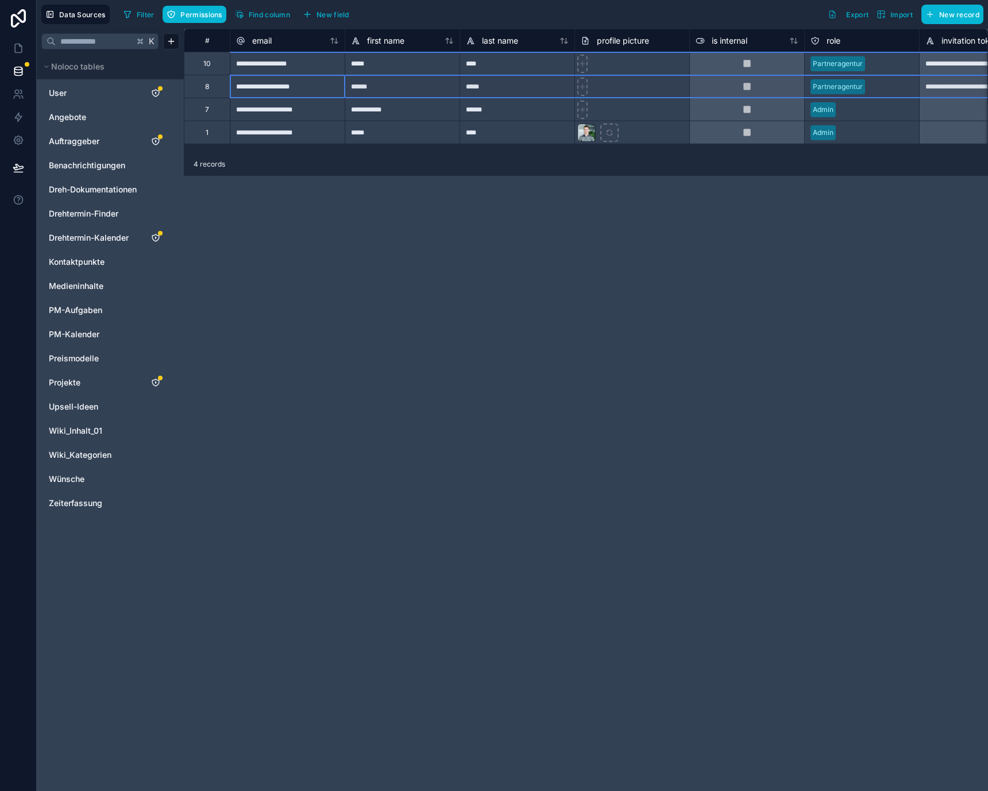
click at [214, 84] on div "8" at bounding box center [207, 86] width 46 height 23
click at [207, 66] on div "10" at bounding box center [206, 63] width 7 height 9
click at [226, 114] on div "Delete row" at bounding box center [237, 113] width 59 height 13
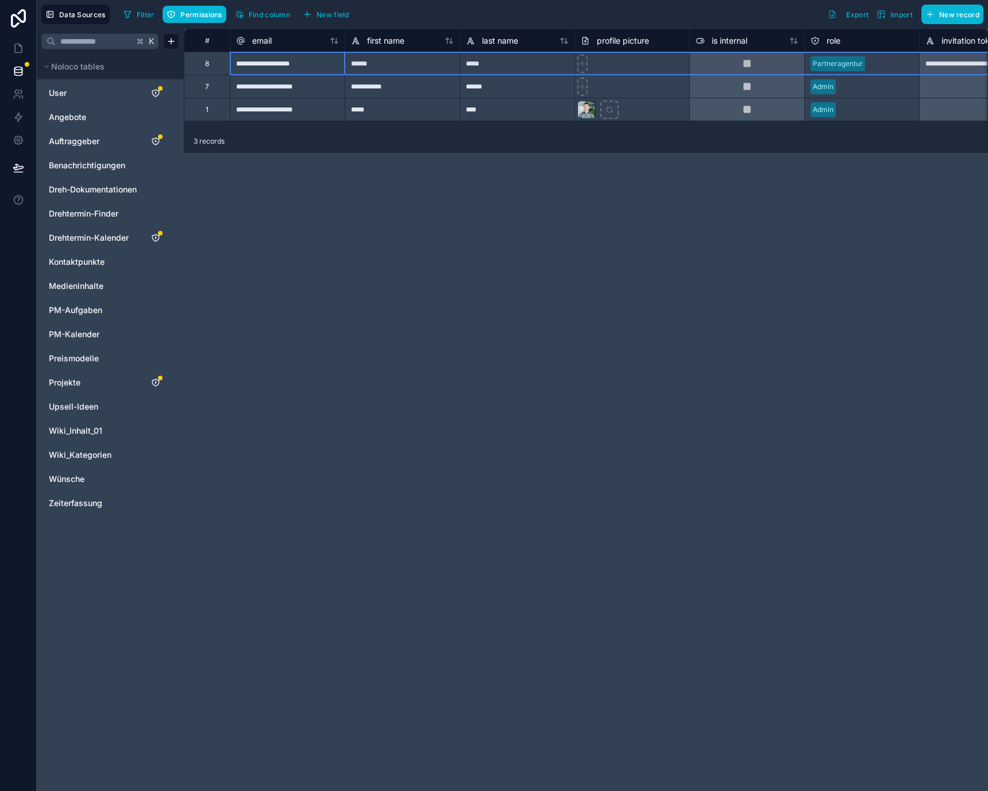
click at [210, 63] on div "8" at bounding box center [207, 63] width 46 height 23
click at [217, 85] on div "7" at bounding box center [207, 86] width 46 height 23
click at [214, 112] on div "1" at bounding box center [207, 109] width 46 height 23
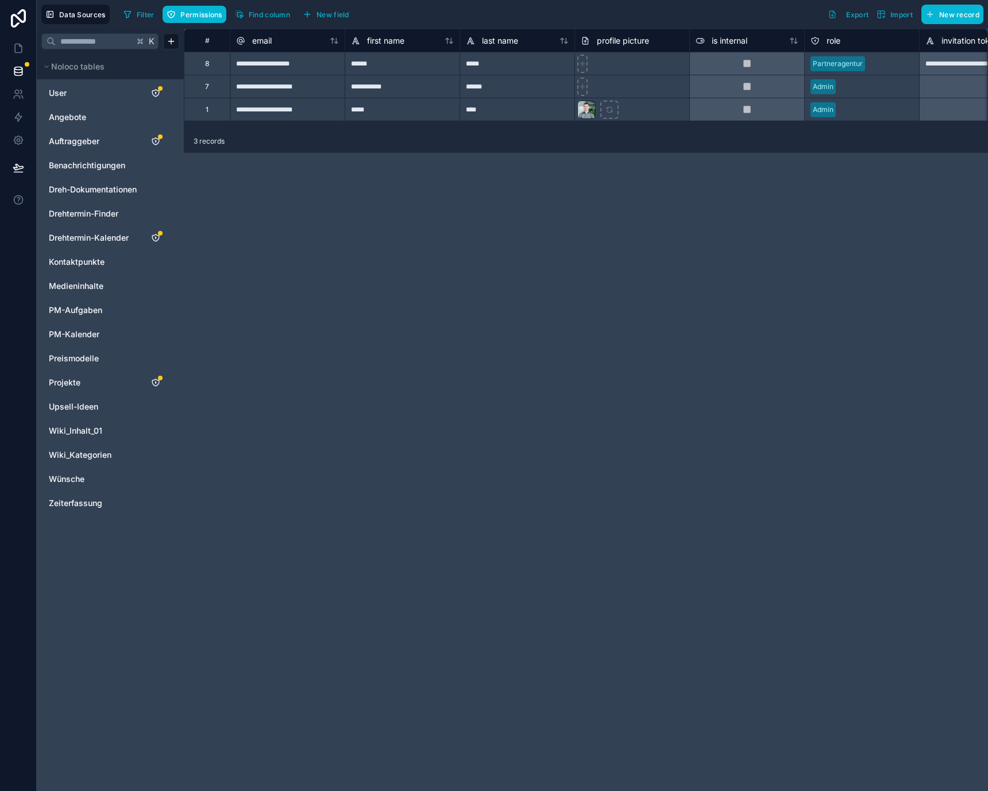
click at [371, 203] on div "**********" at bounding box center [586, 410] width 804 height 762
click at [16, 45] on icon at bounding box center [18, 47] width 11 height 11
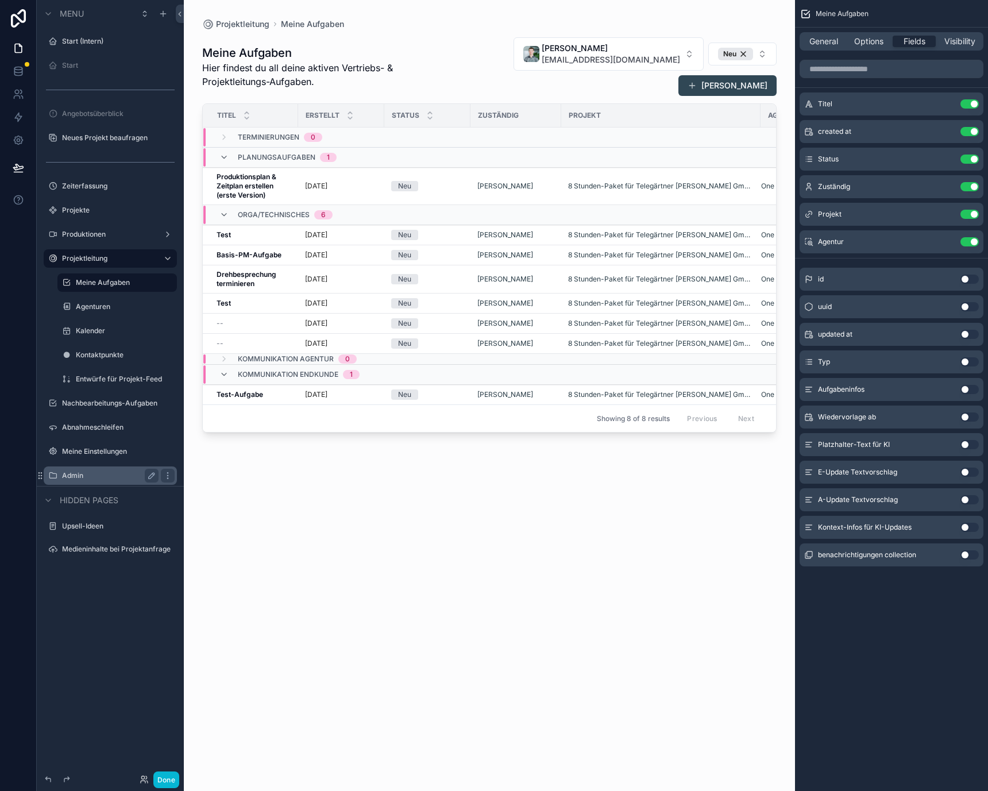
click at [131, 474] on label "Admin" at bounding box center [108, 475] width 92 height 9
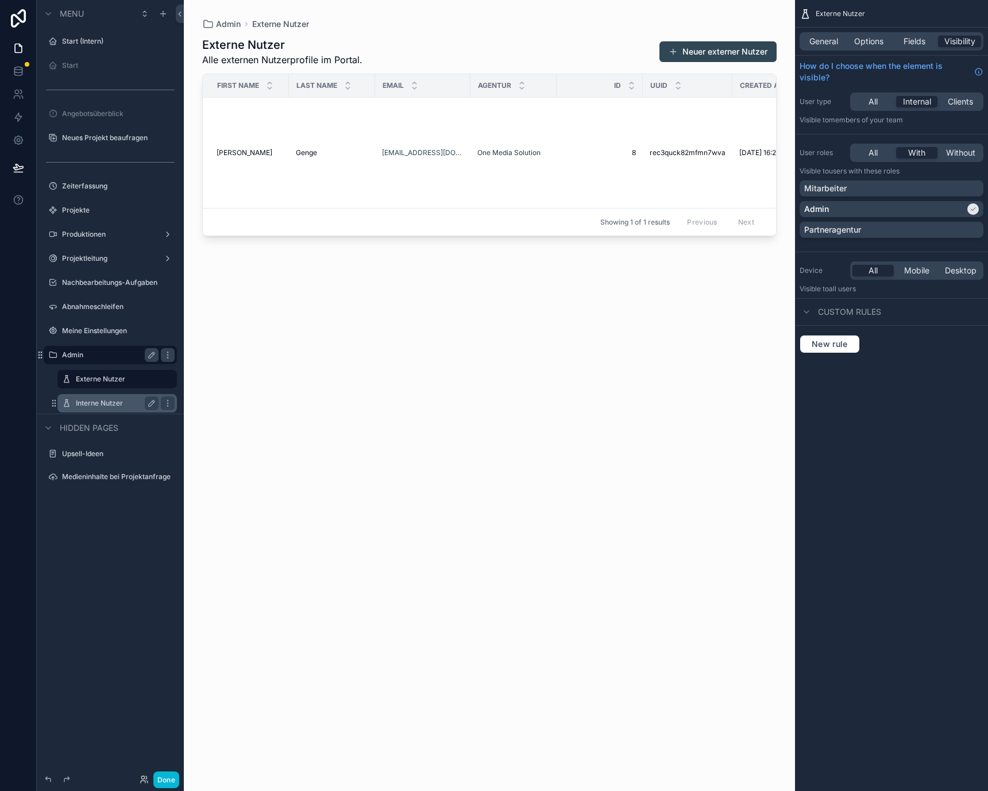
click at [86, 402] on label "Interne Nutzer" at bounding box center [115, 402] width 78 height 9
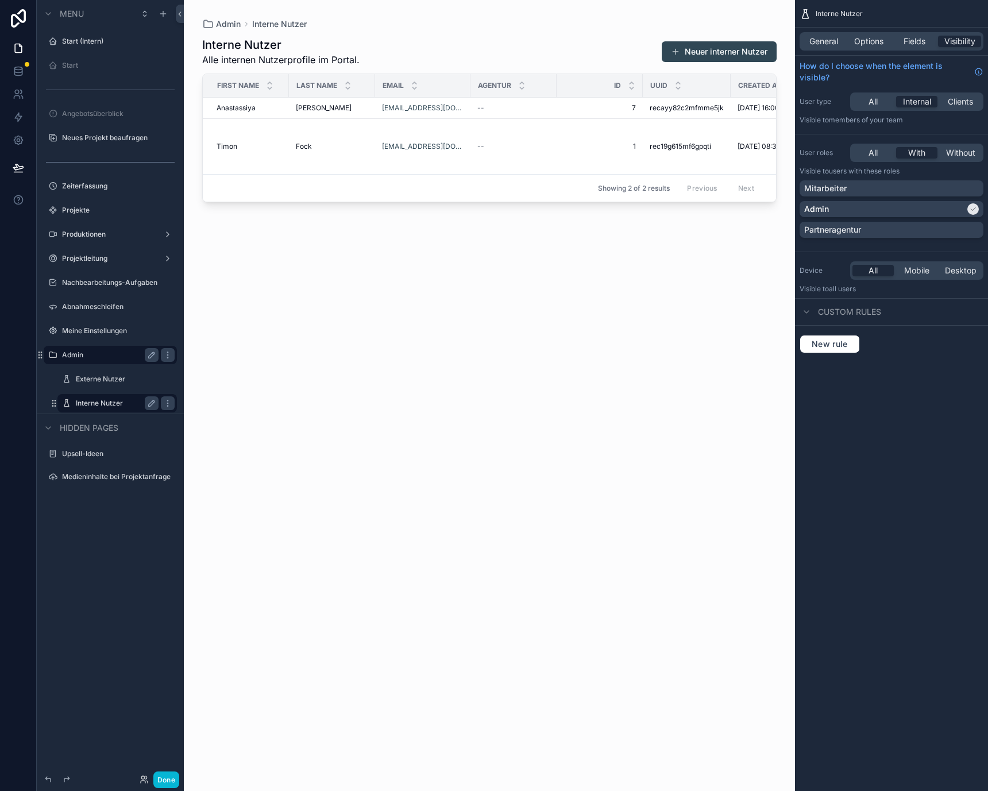
click at [734, 53] on div "scrollable content" at bounding box center [489, 388] width 611 height 777
click at [734, 53] on button "Neuer interner Nutzer" at bounding box center [718, 51] width 115 height 21
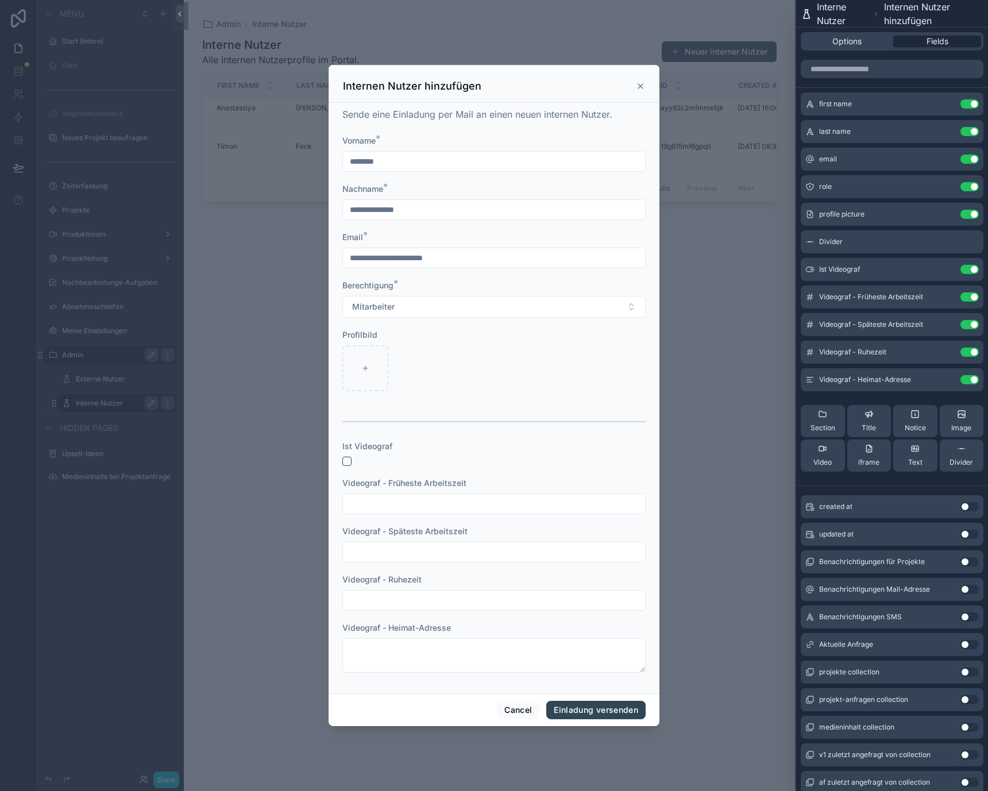
click at [537, 166] on input "scrollable content" at bounding box center [494, 161] width 302 height 16
type input "******"
type input "*****"
type input "**********"
type textarea "**********"
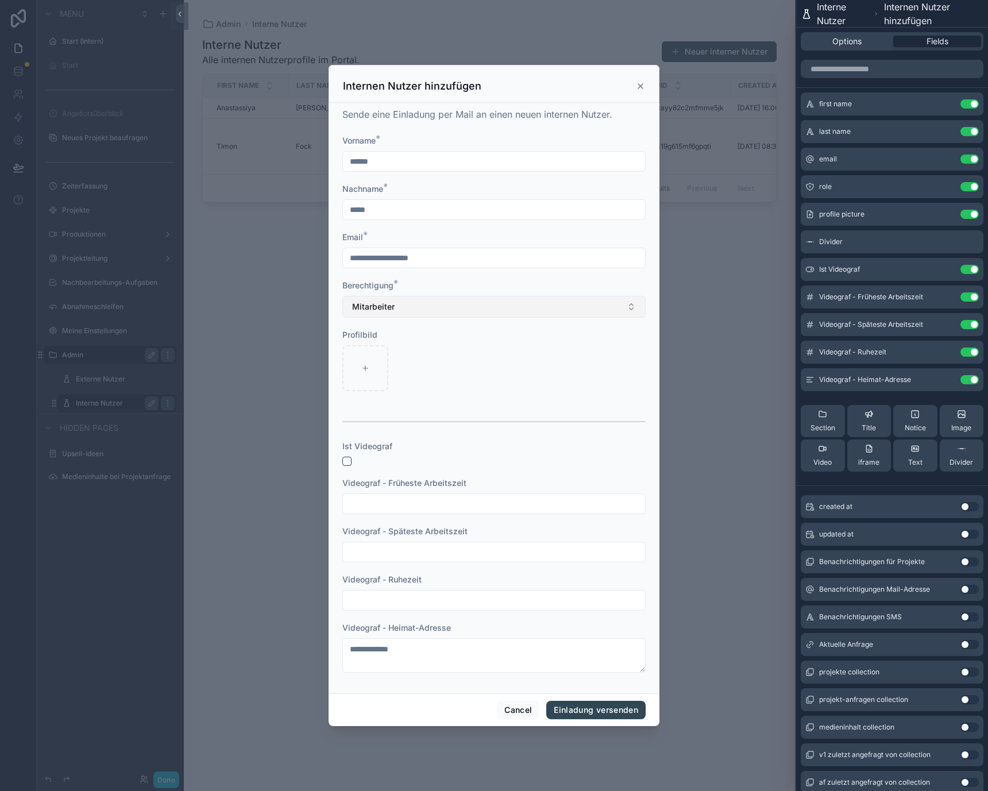
click at [460, 296] on button "Mitarbeiter" at bounding box center [493, 307] width 303 height 22
click at [450, 385] on div "Admin" at bounding box center [493, 390] width 297 height 18
click at [387, 363] on div "scrollable content" at bounding box center [365, 368] width 46 height 46
click at [369, 363] on div "scrollable content" at bounding box center [365, 368] width 46 height 46
type input "**********"
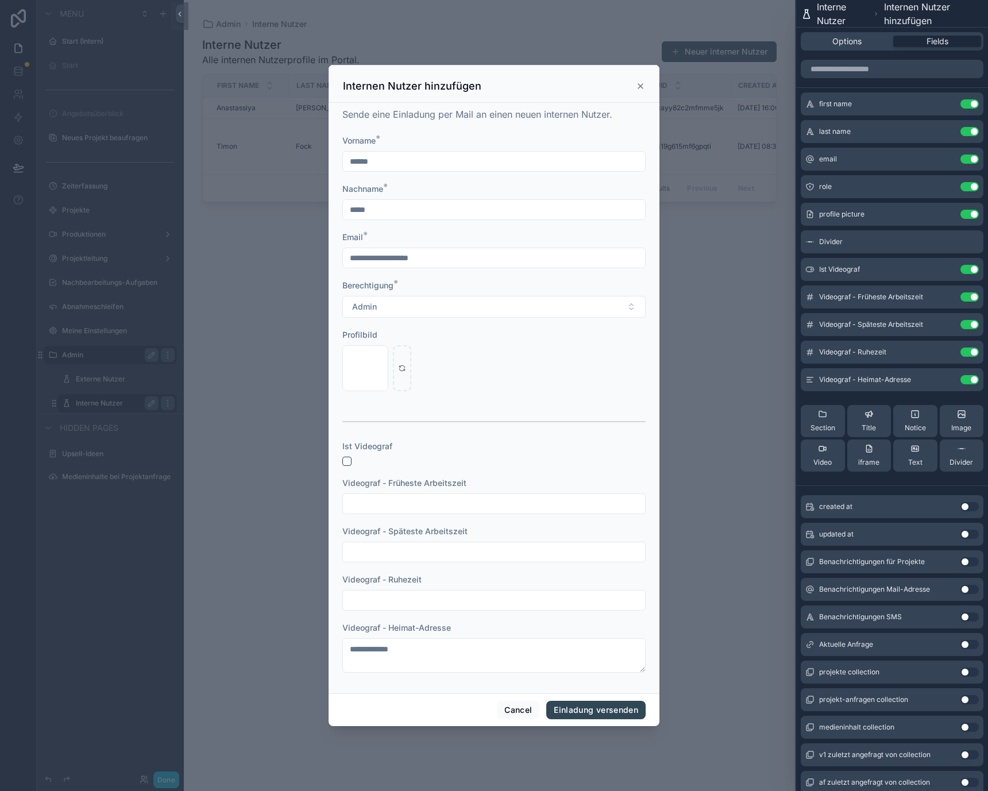
click at [443, 377] on div "DSC08983 (1) .jpg" at bounding box center [493, 368] width 303 height 46
click at [429, 651] on textarea "**********" at bounding box center [493, 655] width 303 height 34
type textarea "**********"
click at [578, 615] on form "**********" at bounding box center [493, 409] width 303 height 549
click at [589, 704] on button "Einladung versenden" at bounding box center [595, 709] width 99 height 18
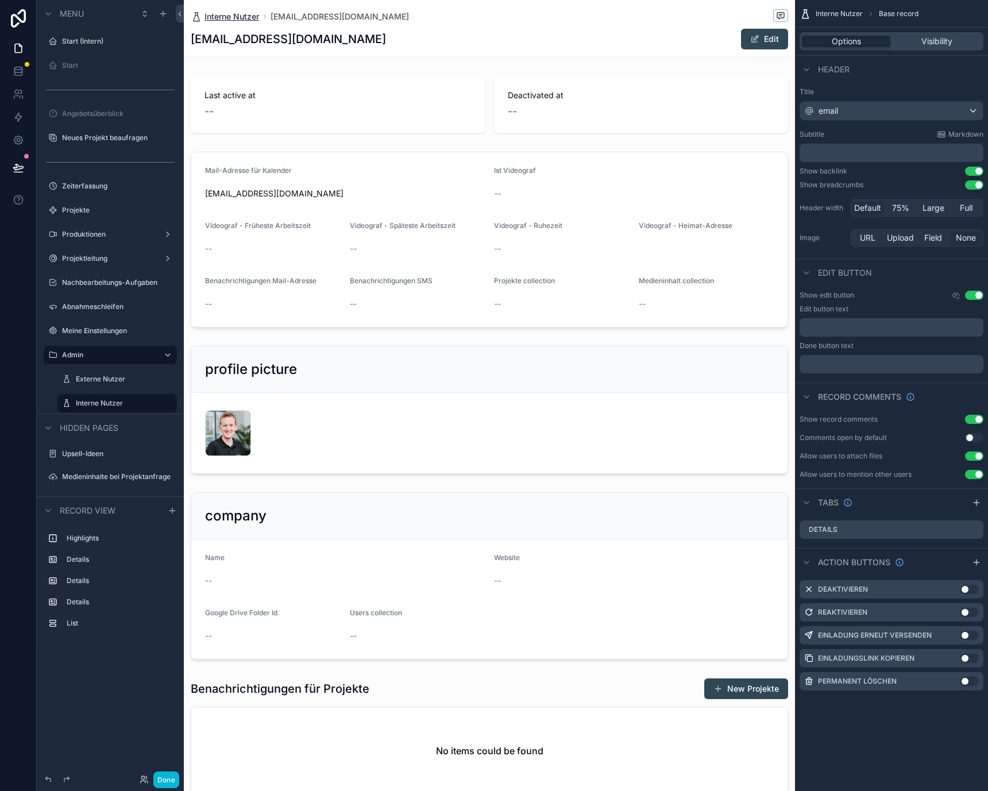
click at [237, 15] on span "Interne Nutzer" at bounding box center [231, 16] width 55 height 11
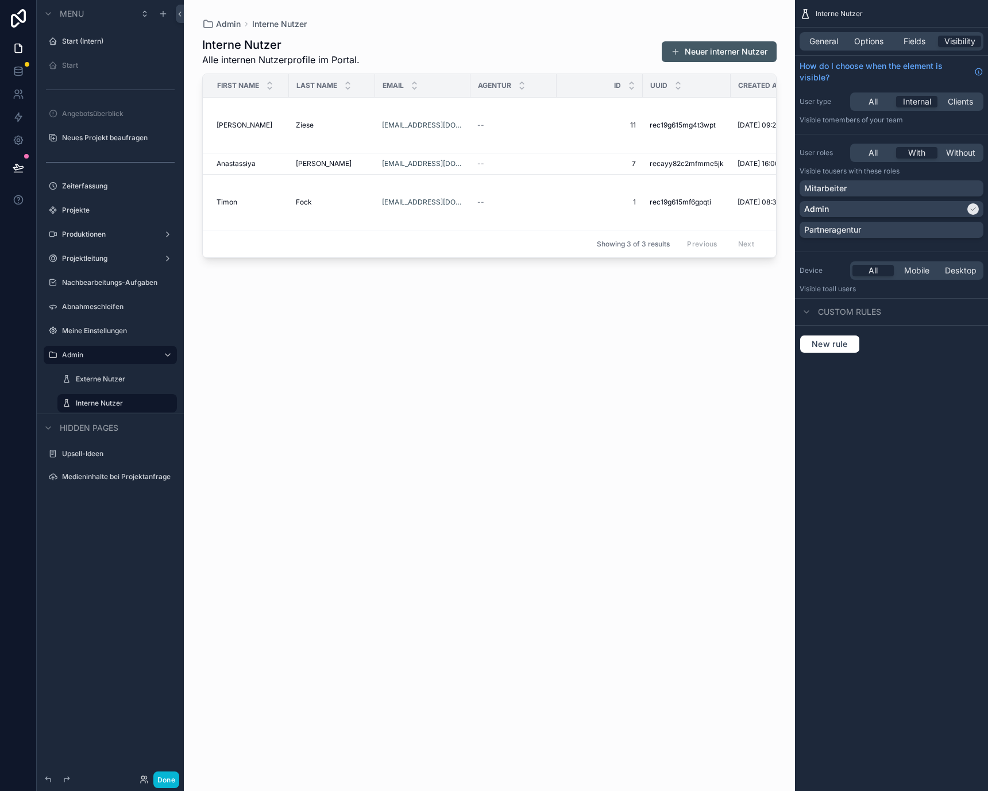
click at [685, 55] on button "Neuer interner Nutzer" at bounding box center [718, 51] width 115 height 21
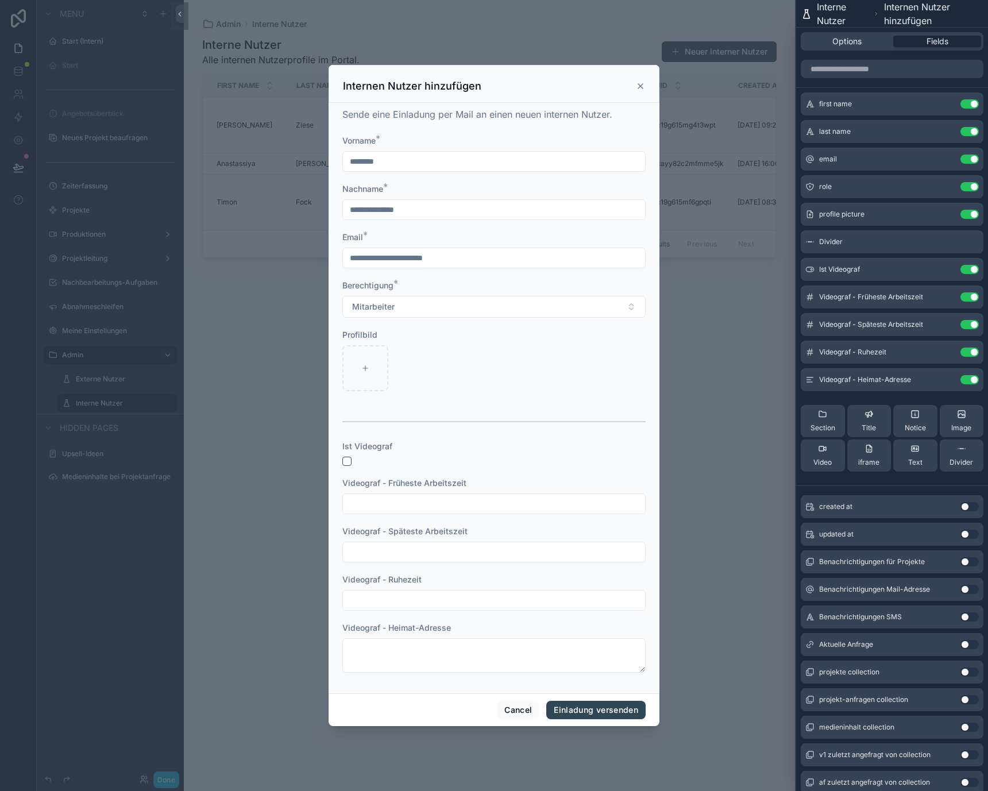
click at [490, 164] on input "scrollable content" at bounding box center [494, 161] width 302 height 16
type input "*******"
type input "****"
type input "**********"
click at [467, 309] on button "Mitarbeiter" at bounding box center [493, 307] width 303 height 22
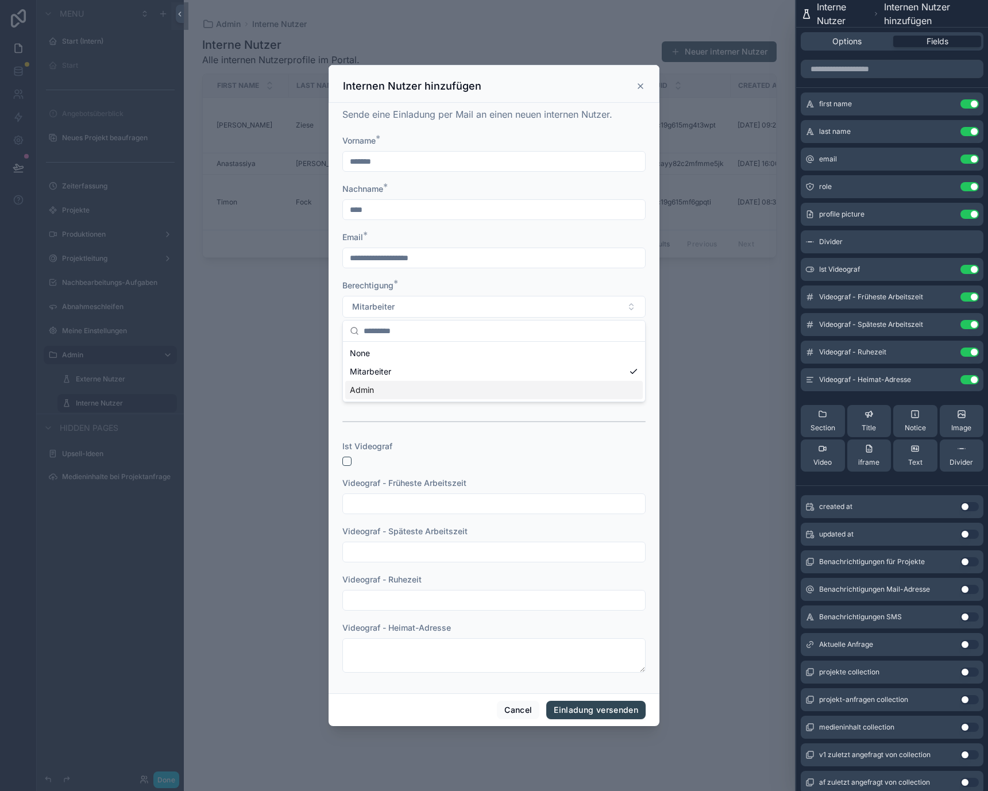
click at [435, 388] on div "Admin" at bounding box center [493, 390] width 297 height 18
click at [433, 315] on button "Admin" at bounding box center [493, 307] width 303 height 22
click at [428, 373] on div "Mitarbeiter" at bounding box center [493, 371] width 297 height 18
click at [353, 355] on div "scrollable content" at bounding box center [365, 368] width 46 height 46
type input "**********"
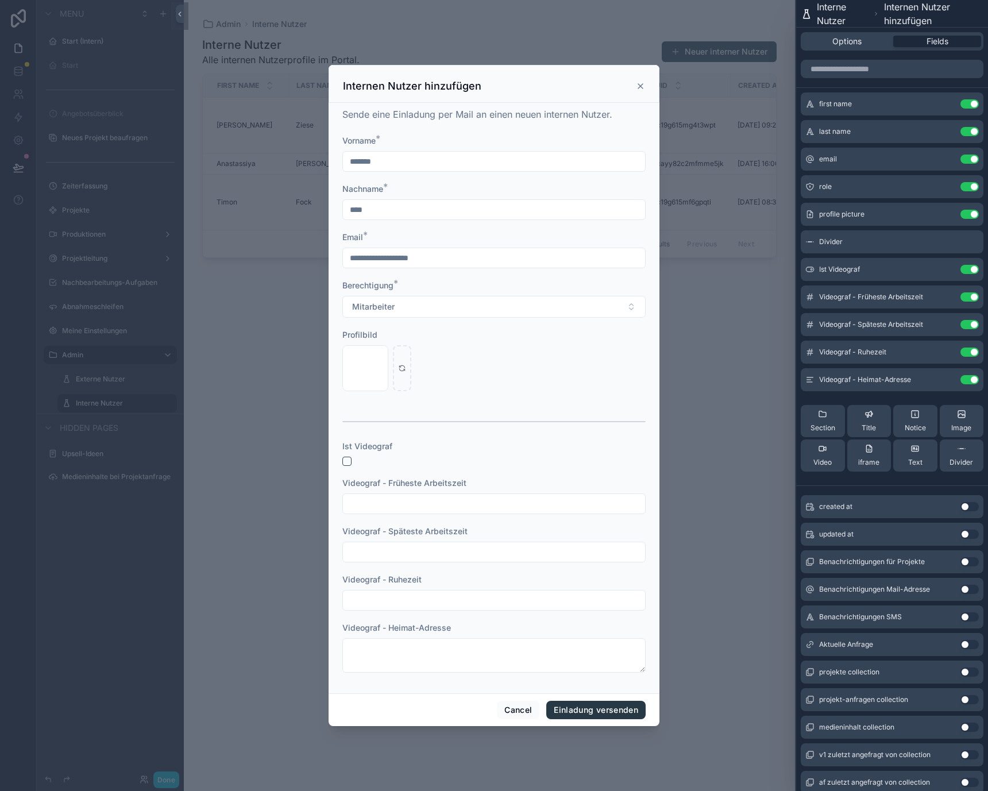
click at [597, 706] on button "Einladung versenden" at bounding box center [595, 709] width 99 height 18
